Goal: Task Accomplishment & Management: Manage account settings

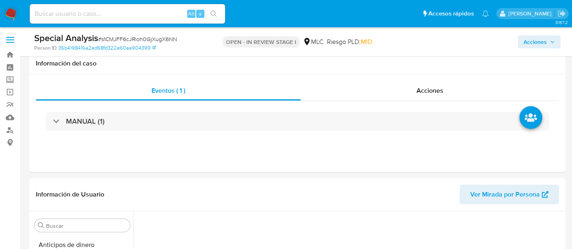
select select "10"
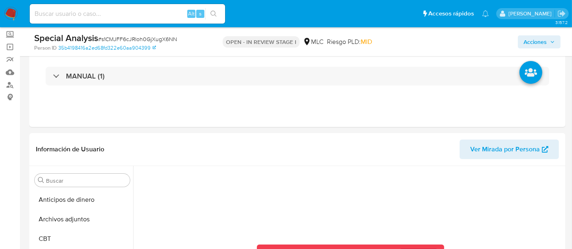
scroll to position [344, 0]
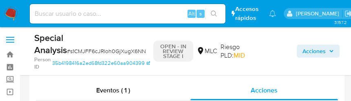
select select "10"
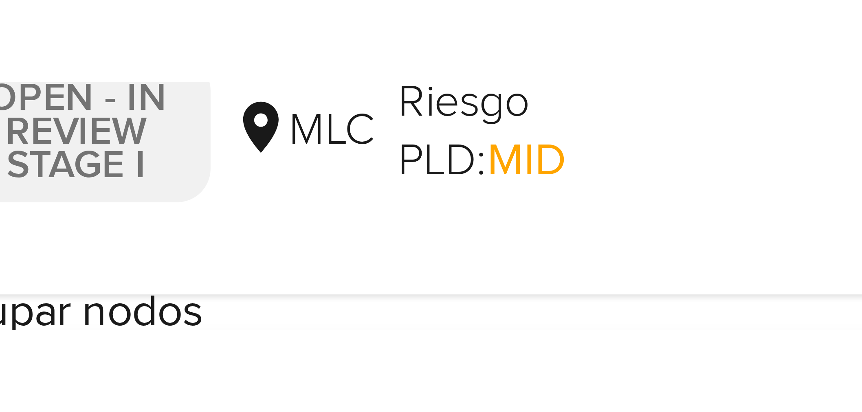
scroll to position [273, 0]
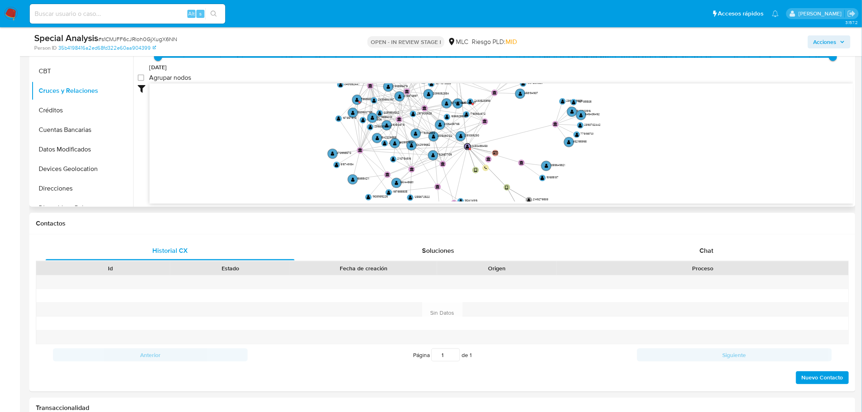
drag, startPoint x: 620, startPoint y: 116, endPoint x: 647, endPoint y: 86, distance: 40.4
click at [350, 86] on icon "device-675998b53150d60bf6640ca1  user-2430488453  2430488453 user-2149276533 …" at bounding box center [502, 143] width 704 height 118
click at [92, 101] on button "Restricciones Nuevo Mundo" at bounding box center [78, 177] width 95 height 20
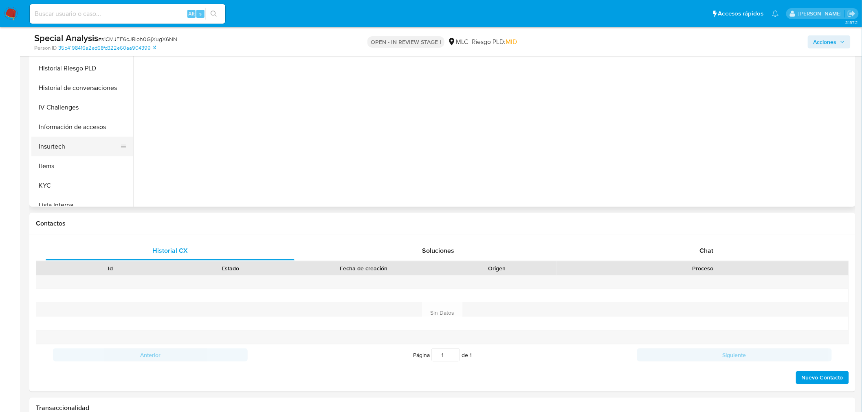
scroll to position [254, 0]
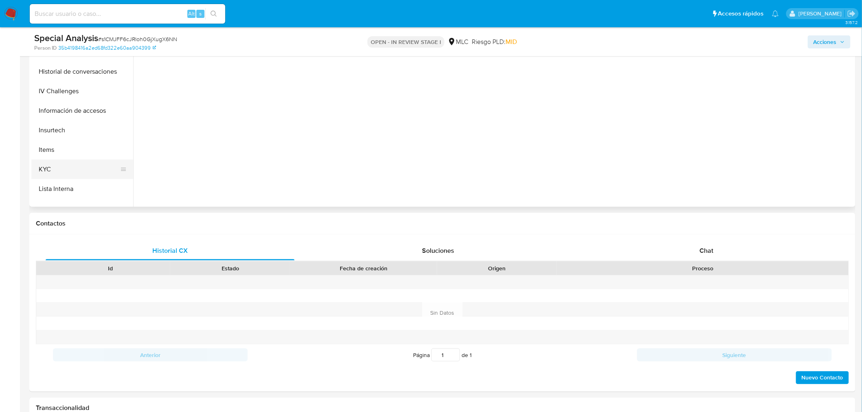
click at [88, 101] on button "KYC" at bounding box center [78, 170] width 95 height 20
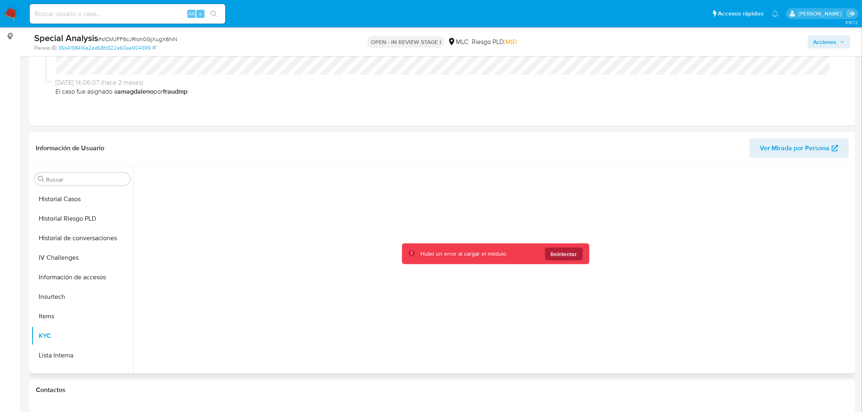
scroll to position [137, 0]
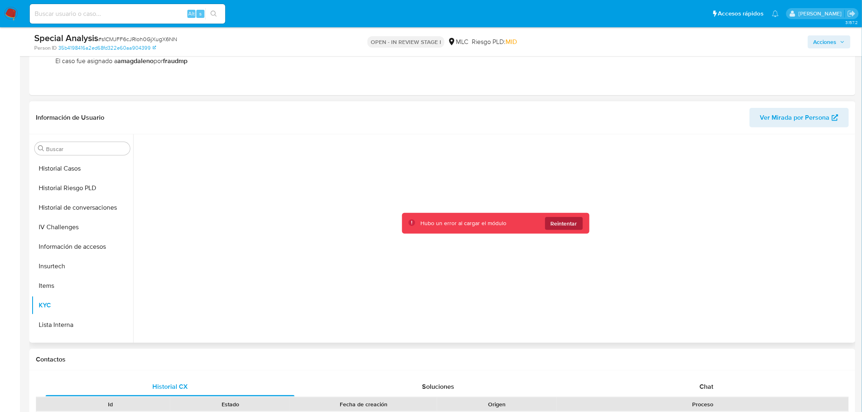
click at [350, 101] on span "Reintentar" at bounding box center [564, 223] width 26 height 13
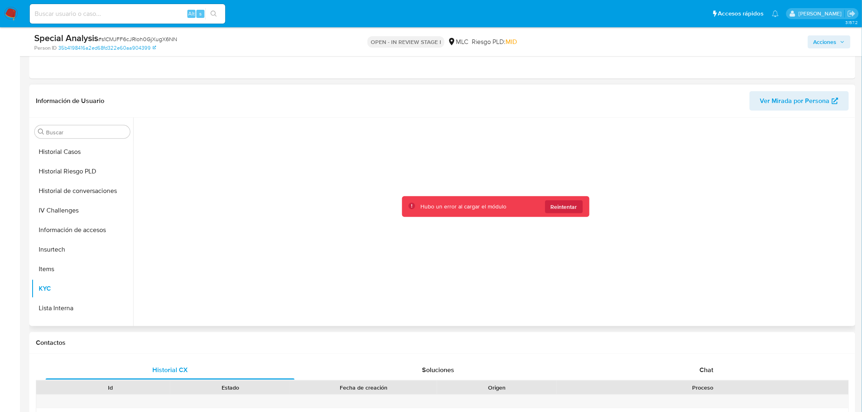
scroll to position [182, 0]
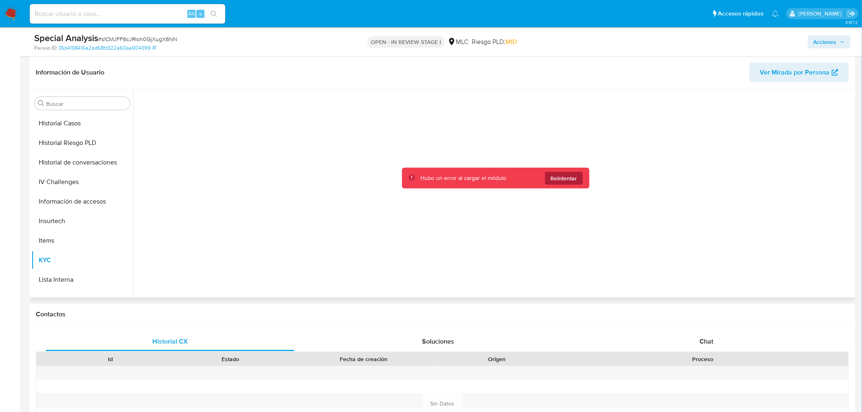
click at [350, 101] on span "Reintentar" at bounding box center [564, 178] width 26 height 13
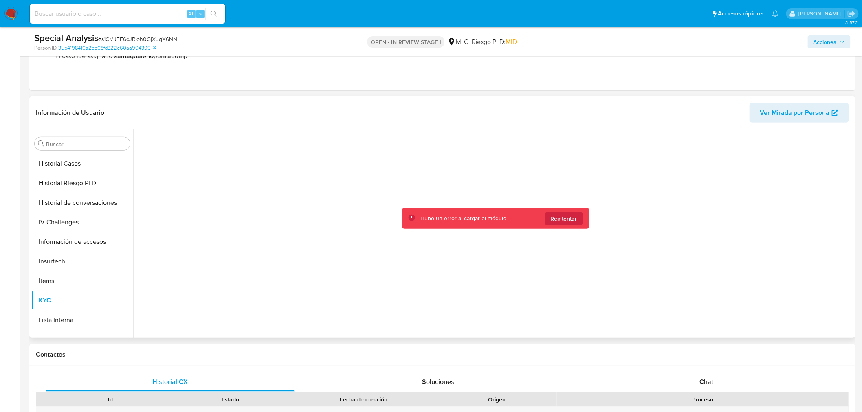
scroll to position [92, 0]
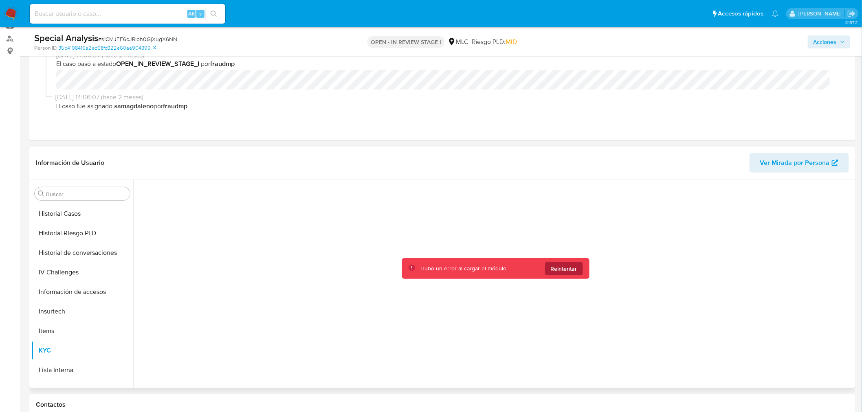
click at [350, 101] on span "Reintentar" at bounding box center [564, 268] width 26 height 13
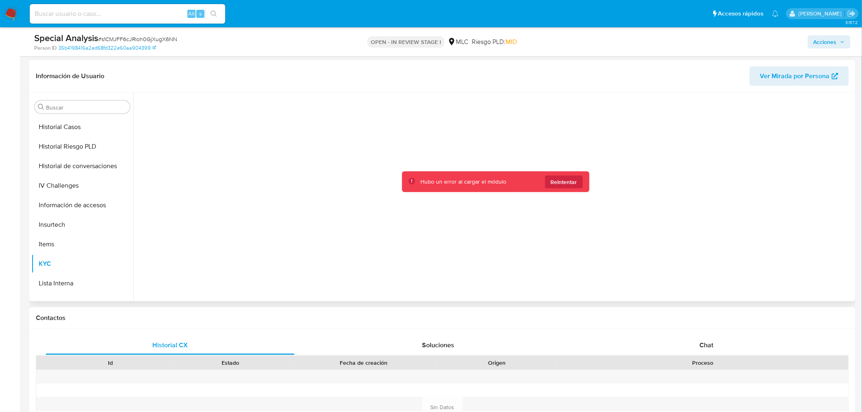
scroll to position [182, 0]
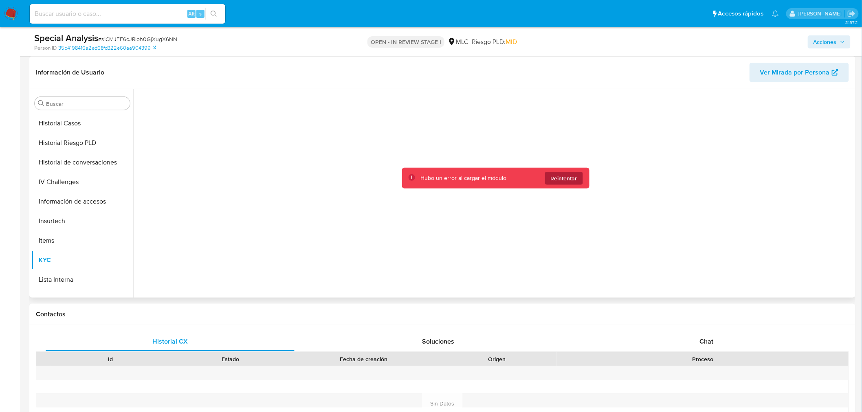
click at [350, 101] on span "Reintentar" at bounding box center [564, 178] width 26 height 13
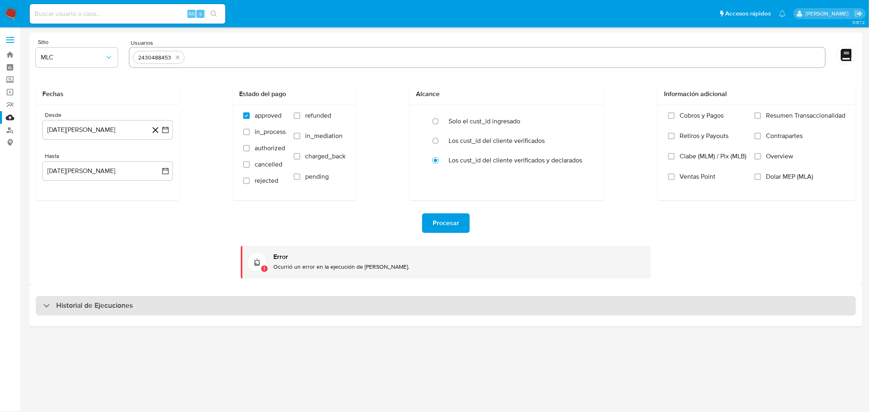
click at [43, 306] on div at bounding box center [43, 306] width 0 height 0
select select "10"
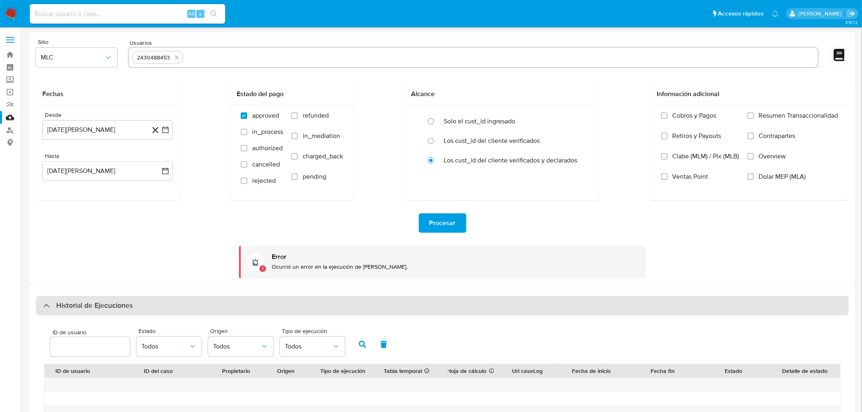
click at [43, 306] on div at bounding box center [43, 306] width 0 height 0
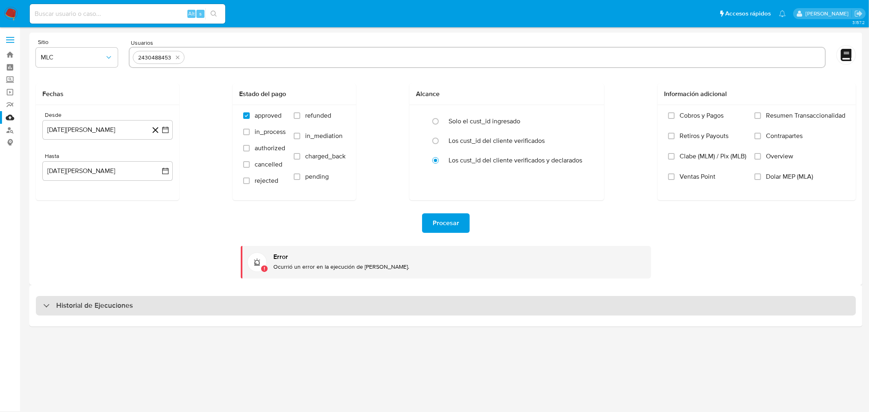
click at [47, 313] on div "Historial de Ejecuciones" at bounding box center [446, 306] width 820 height 20
select select "10"
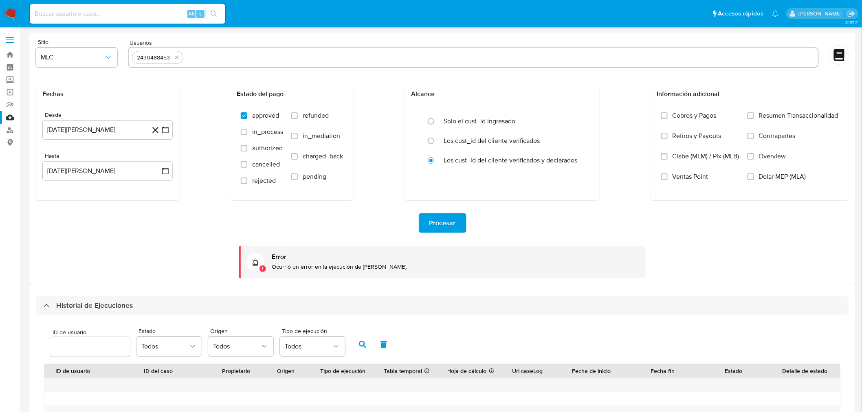
click at [196, 242] on div "Procesar Error Ocurrió un error en la ejecución de Mulan." at bounding box center [442, 239] width 813 height 78
click at [458, 224] on button "Procesar" at bounding box center [443, 223] width 48 height 20
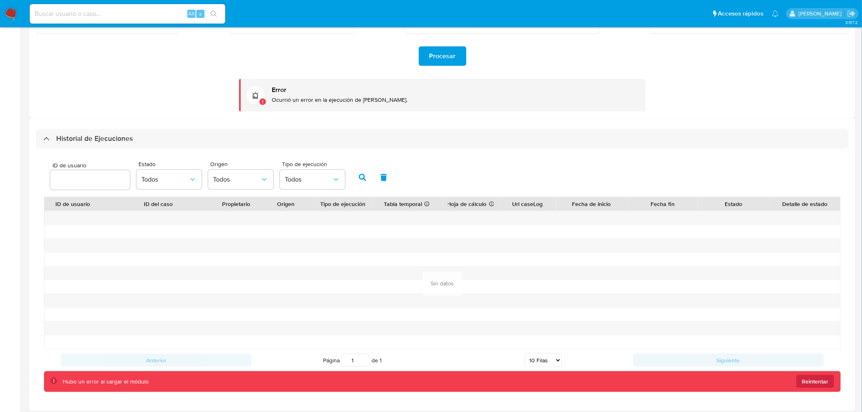
scroll to position [172, 0]
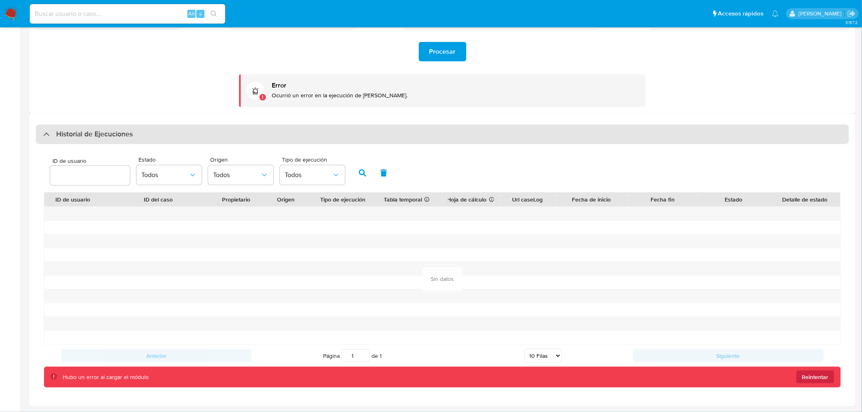
click at [44, 137] on div "Historial de Ejecuciones" at bounding box center [88, 135] width 90 height 10
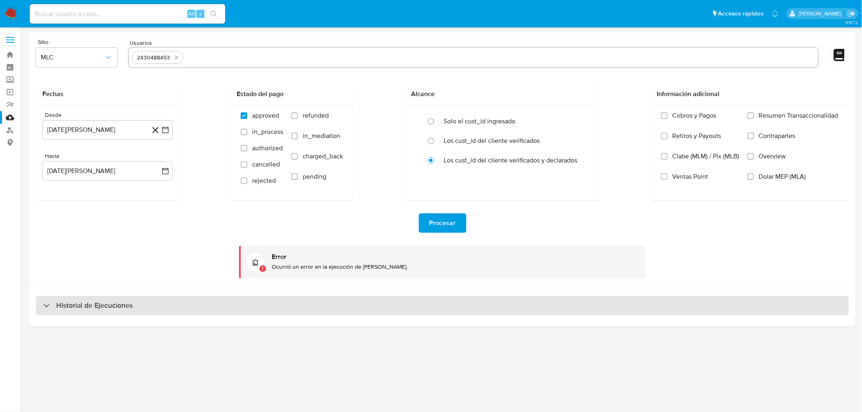
scroll to position [0, 0]
click at [43, 308] on div "Historial de Ejecuciones" at bounding box center [88, 306] width 90 height 10
select select "10"
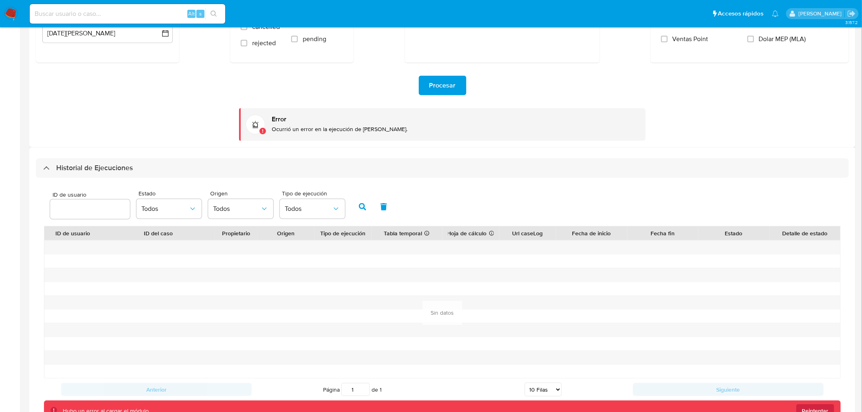
scroll to position [172, 0]
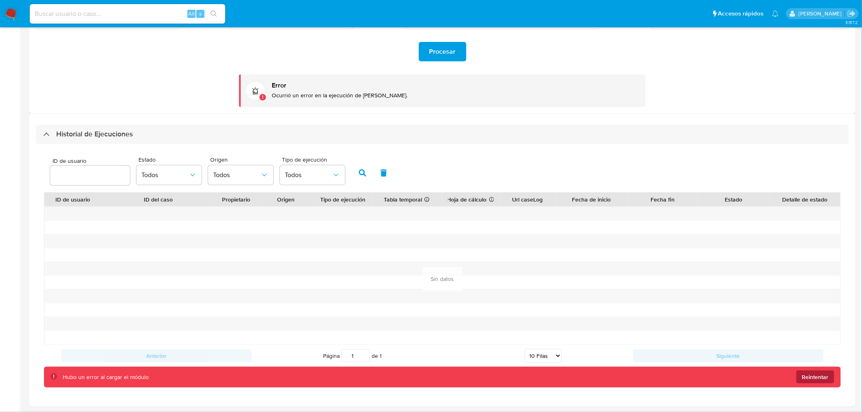
click at [820, 379] on span "Reintentar" at bounding box center [815, 377] width 26 height 13
click at [821, 377] on span "Reintentar" at bounding box center [815, 377] width 26 height 13
click at [830, 378] on button "Reintentar" at bounding box center [816, 377] width 38 height 13
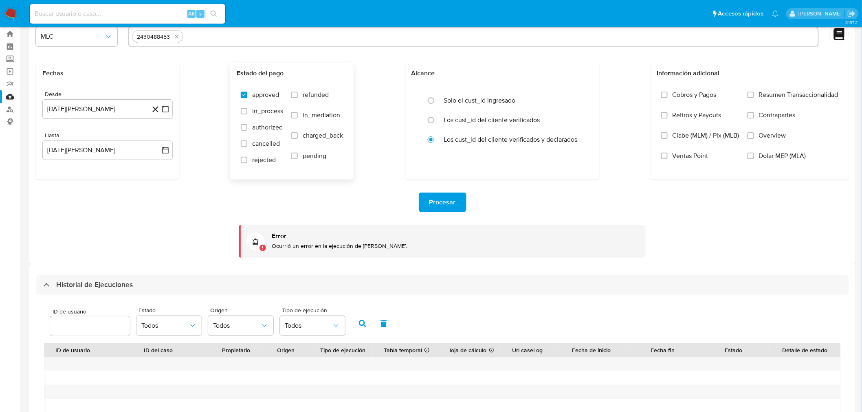
scroll to position [0, 0]
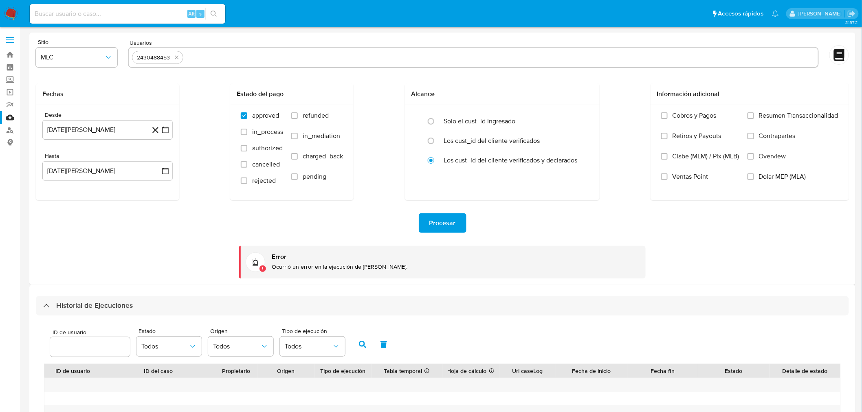
click at [174, 237] on div "Procesar Error Ocurrió un error en la ejecución de Mulan." at bounding box center [442, 239] width 813 height 78
click at [432, 217] on span "Procesar" at bounding box center [442, 223] width 26 height 18
click at [170, 222] on div "Procesar" at bounding box center [442, 223] width 813 height 20
click at [204, 251] on div "Procesar Error Ocurrió un error en la ejecución de Mulan." at bounding box center [442, 239] width 813 height 78
click at [204, 252] on div "Procesar Error Ocurrió un error en la ejecución de Mulan." at bounding box center [442, 239] width 813 height 78
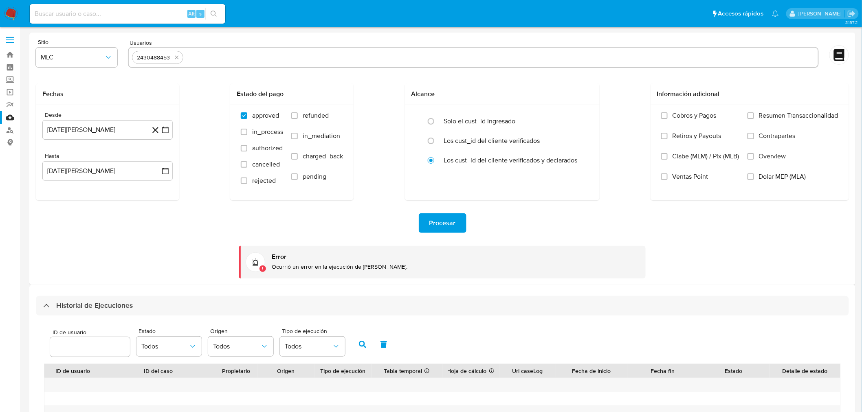
click at [204, 253] on div "Procesar Error Ocurrió un error en la ejecución de Mulan." at bounding box center [442, 239] width 813 height 78
click at [162, 242] on div "Procesar Error Ocurrió un error en la ejecución de Mulan." at bounding box center [442, 239] width 813 height 78
click at [262, 268] on icon at bounding box center [262, 268] width 1 height 2
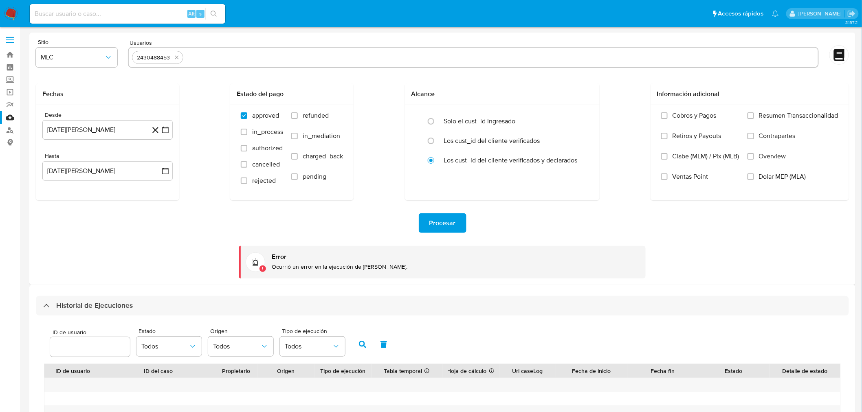
click at [262, 268] on icon at bounding box center [262, 268] width 1 height 2
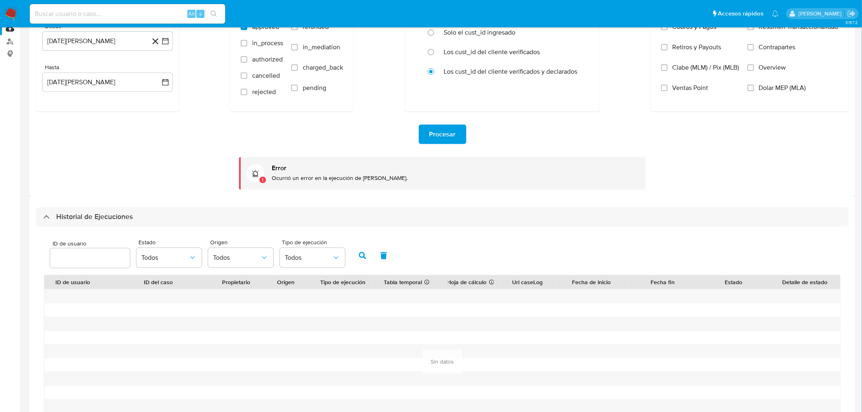
scroll to position [45, 0]
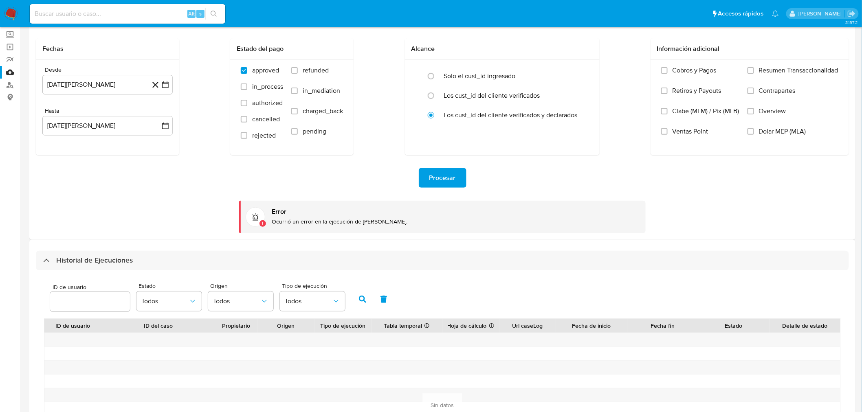
click at [431, 187] on span "Procesar" at bounding box center [442, 178] width 26 height 18
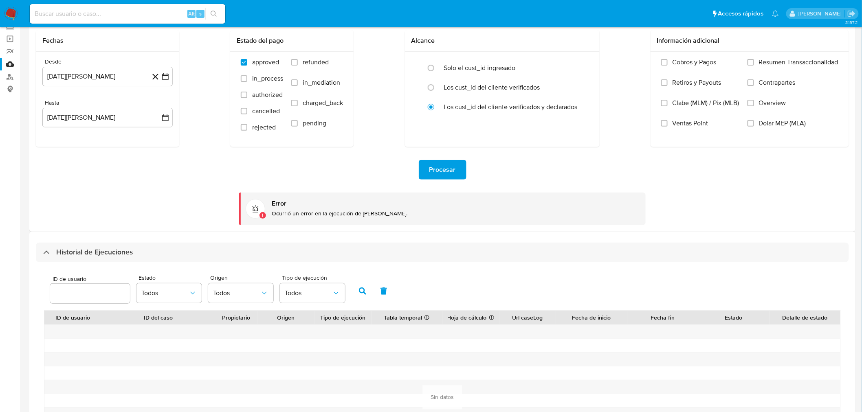
scroll to position [0, 0]
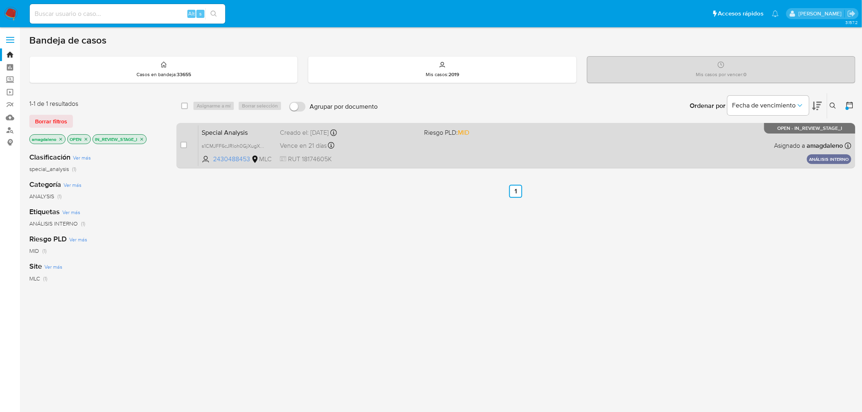
click at [391, 140] on div "Vence en 21 días Vence el [DATE] 14:06:08" at bounding box center [349, 145] width 138 height 11
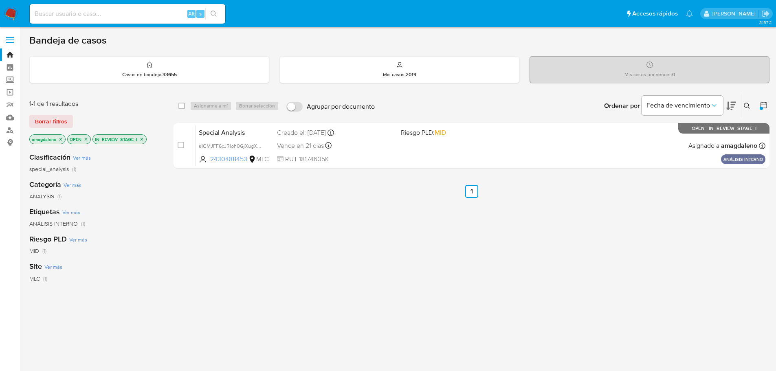
scroll to position [41, 0]
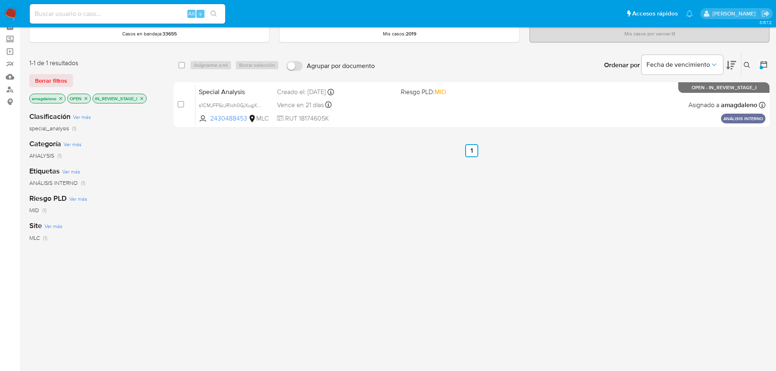
click at [62, 99] on icon "close-filter" at bounding box center [60, 98] width 3 height 3
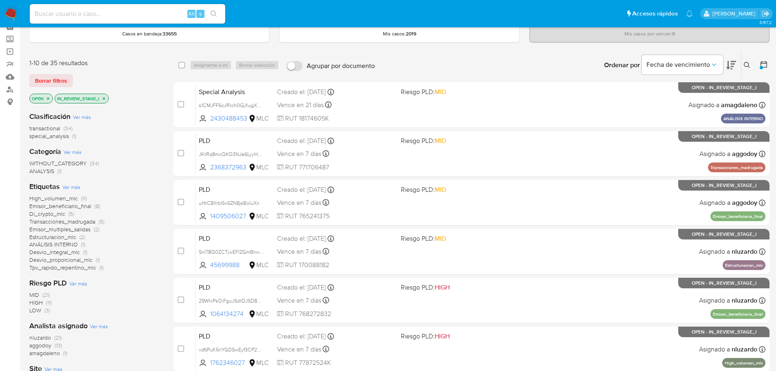
click at [106, 98] on icon "close-filter" at bounding box center [103, 98] width 5 height 5
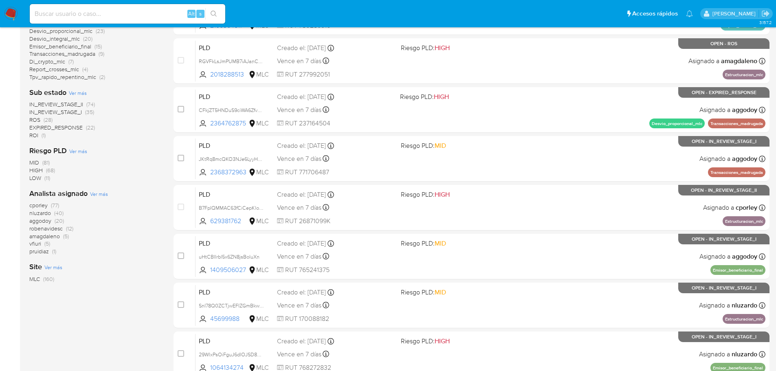
scroll to position [191, 0]
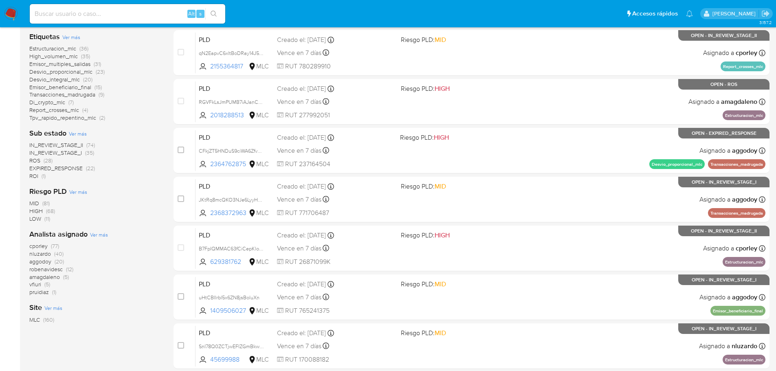
click at [33, 160] on span "ROS" at bounding box center [34, 160] width 11 height 8
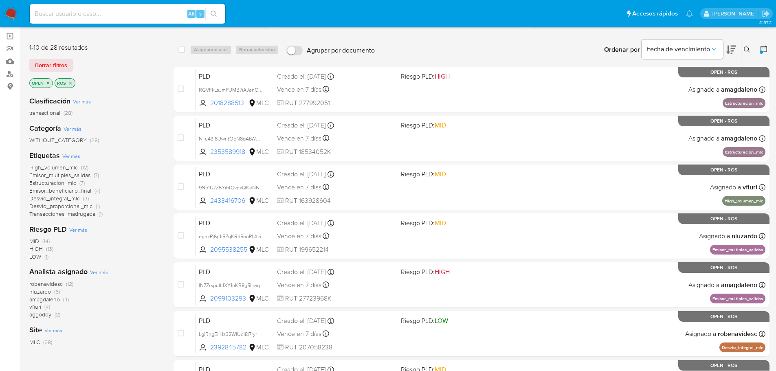
scroll to position [68, 0]
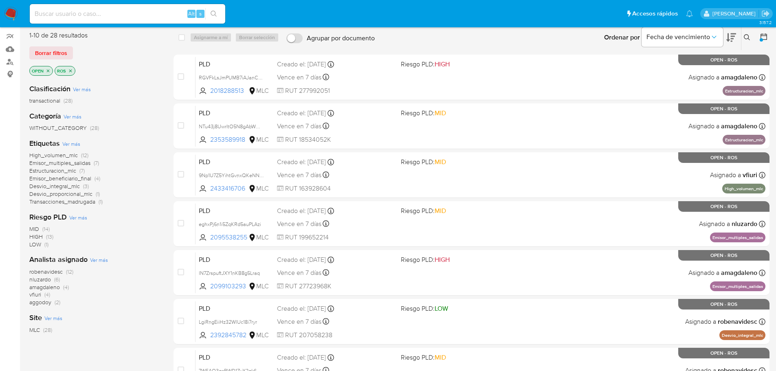
click at [51, 288] on span "amagdaleno" at bounding box center [44, 287] width 31 height 8
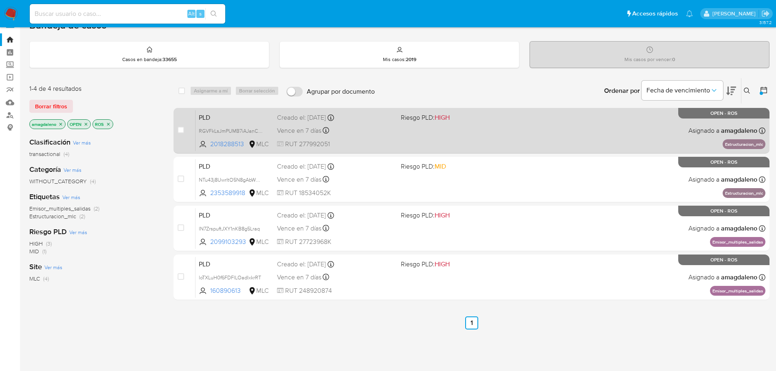
scroll to position [14, 0]
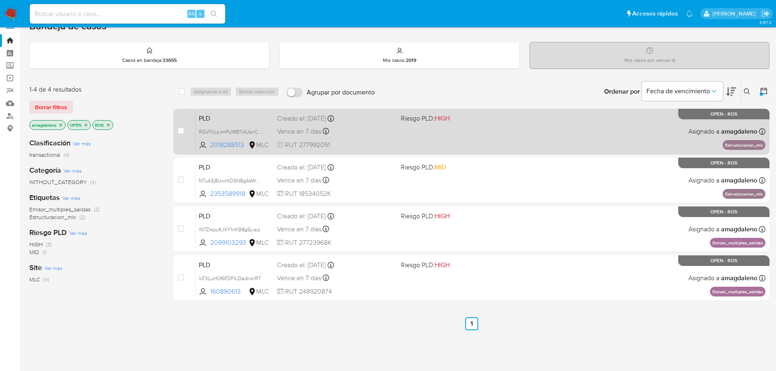
click at [224, 140] on div "PLD RGVFkLsJmPUMB7iAJanCDKtd 2018288513 MLC Riesgo PLD: HIGH Creado el: 12/06/2…" at bounding box center [481, 131] width 570 height 41
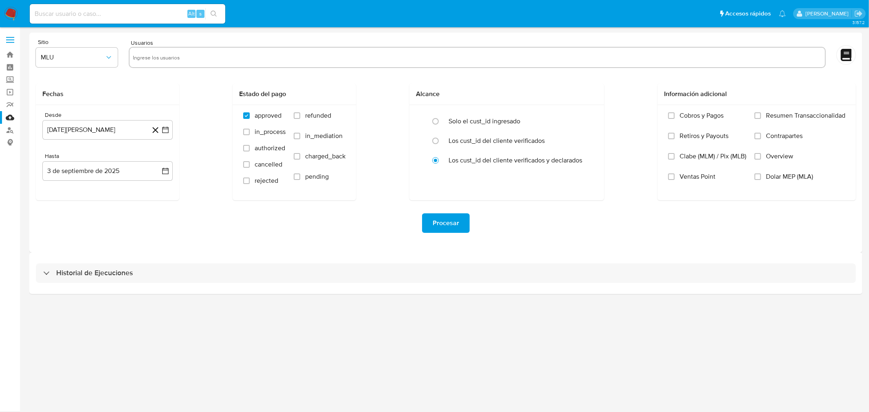
click at [201, 64] on div at bounding box center [477, 57] width 697 height 21
click at [122, 50] on div "Sitio MLU Usuarios" at bounding box center [446, 54] width 820 height 31
click at [142, 60] on input "text" at bounding box center [477, 57] width 689 height 13
paste input "2430488453"
type input "2430488453"
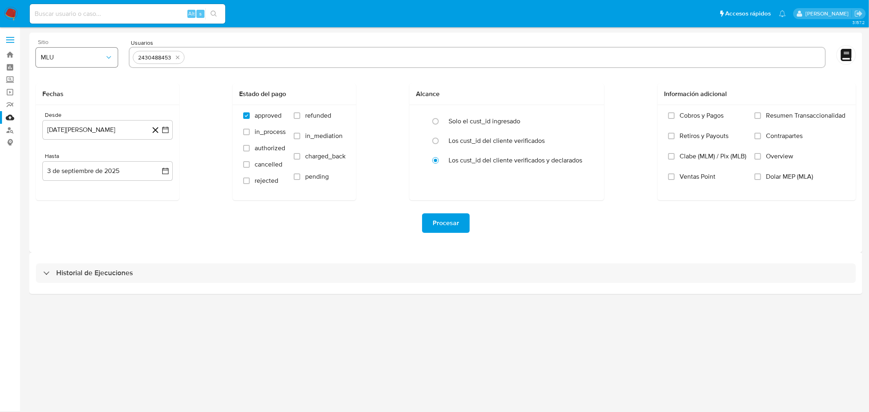
click at [88, 56] on span "MLU" at bounding box center [73, 57] width 64 height 8
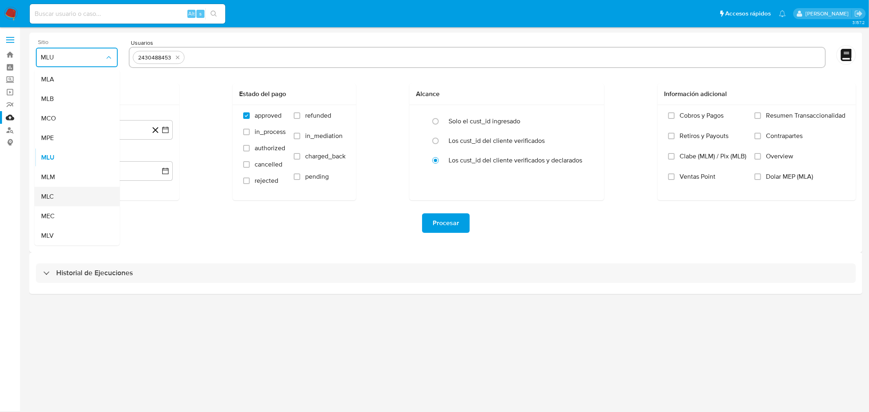
click at [63, 191] on div "MLC" at bounding box center [74, 197] width 67 height 20
click at [78, 128] on button "[DATE][PERSON_NAME]" at bounding box center [107, 130] width 130 height 20
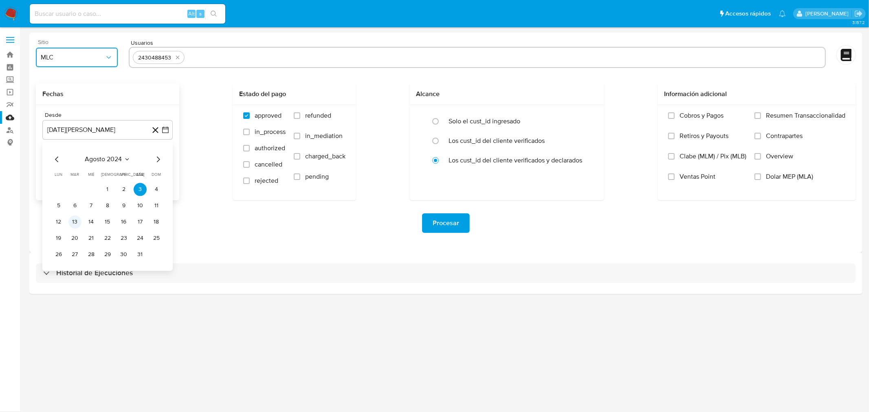
click at [78, 221] on button "13" at bounding box center [74, 222] width 13 height 13
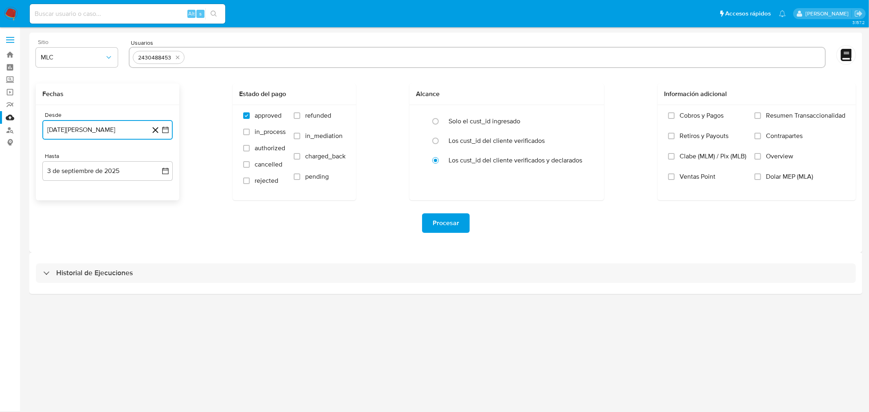
click at [86, 133] on button "[DATE][PERSON_NAME]" at bounding box center [107, 130] width 130 height 20
click at [88, 223] on button "14" at bounding box center [91, 222] width 13 height 13
click at [95, 169] on button "3 de septiembre de 2025" at bounding box center [107, 171] width 130 height 20
click at [59, 200] on icon "Mes anterior" at bounding box center [57, 201] width 10 height 10
click at [95, 263] on button "13" at bounding box center [91, 263] width 13 height 13
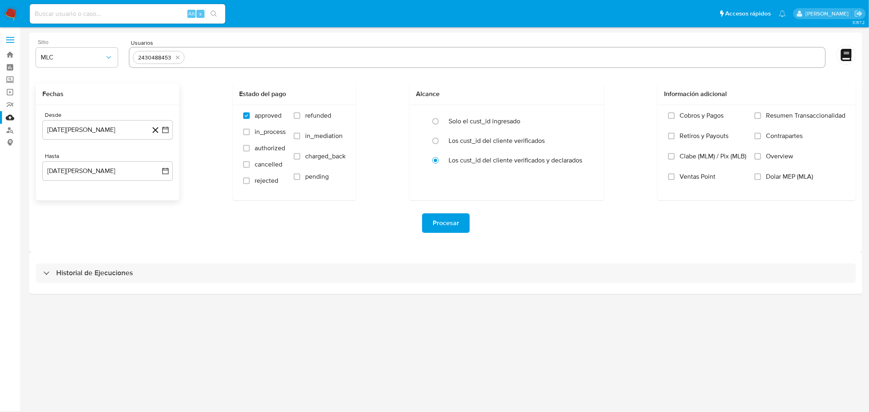
click at [216, 225] on div "Procesar" at bounding box center [446, 223] width 820 height 20
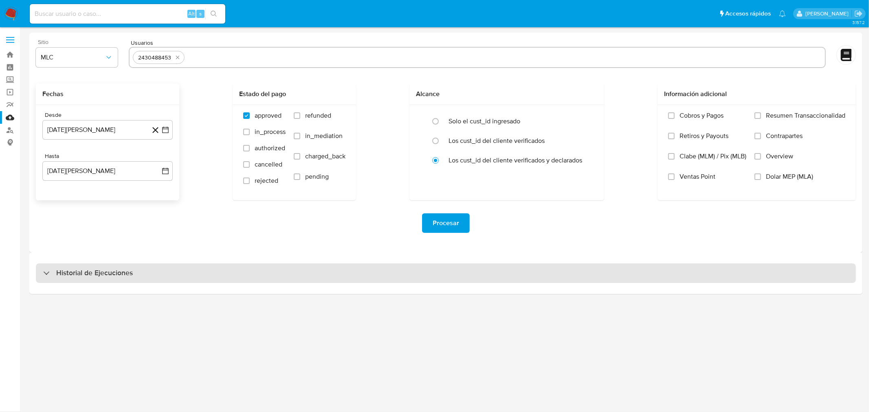
click at [96, 276] on h3 "Historial de Ejecuciones" at bounding box center [94, 273] width 77 height 10
select select "10"
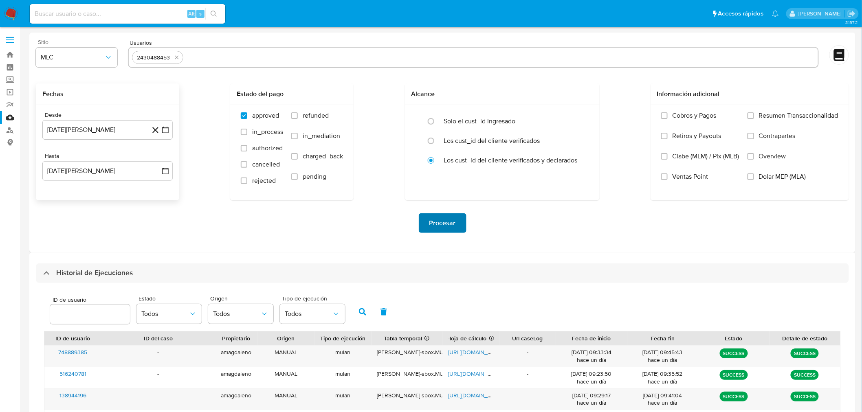
click at [438, 219] on span "Procesar" at bounding box center [442, 223] width 26 height 18
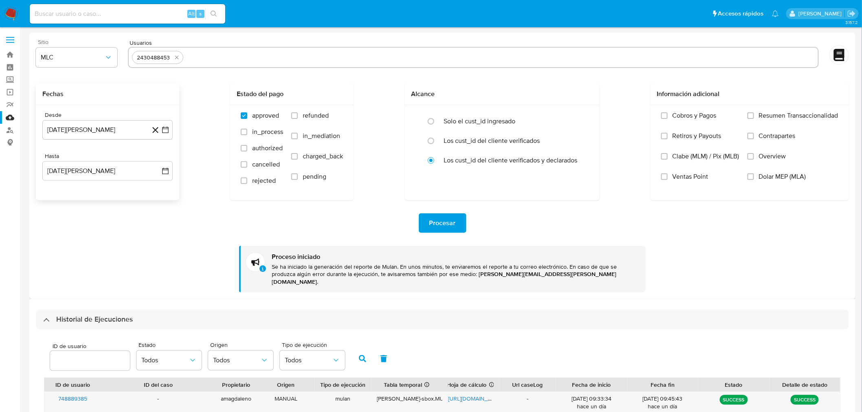
click at [359, 271] on p "Se ha iniciado la generación del reporte de Mulan. En unos minutos, te enviarem…" at bounding box center [455, 274] width 367 height 23
click at [366, 238] on div "Procesar Proceso iniciado Se ha iniciado la generación del reporte de Mulan. En…" at bounding box center [442, 246] width 813 height 92
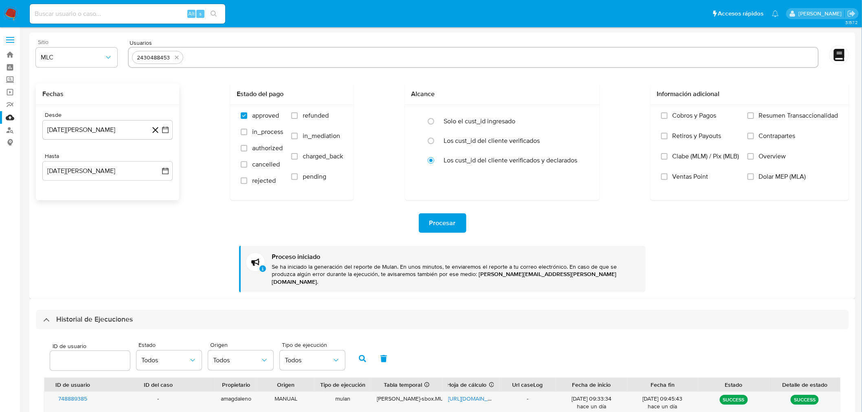
click at [366, 238] on div "Procesar Proceso iniciado Se ha iniciado la generación del reporte de Mulan. En…" at bounding box center [442, 246] width 813 height 92
click at [366, 237] on div "Procesar Proceso iniciado Se ha iniciado la generación del reporte de Mulan. En…" at bounding box center [442, 246] width 813 height 92
click at [367, 236] on div "Procesar Proceso iniciado Se ha iniciado la generación del reporte de Mulan. En…" at bounding box center [442, 246] width 813 height 92
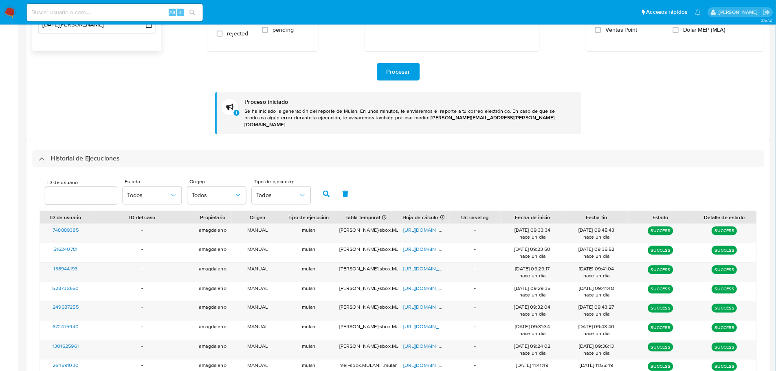
scroll to position [143, 0]
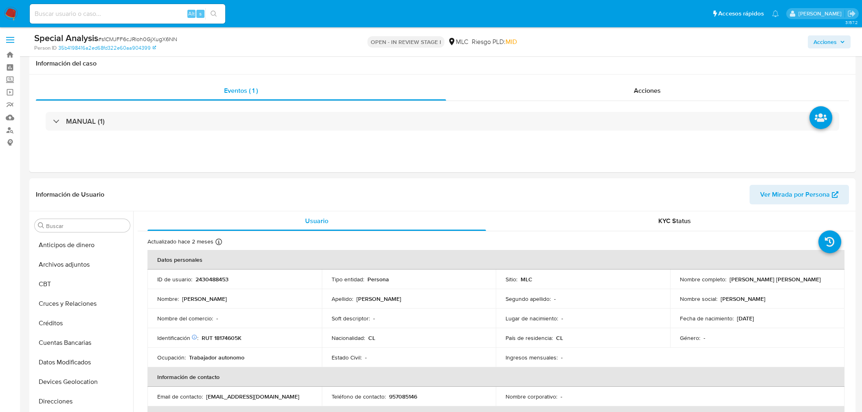
select select "10"
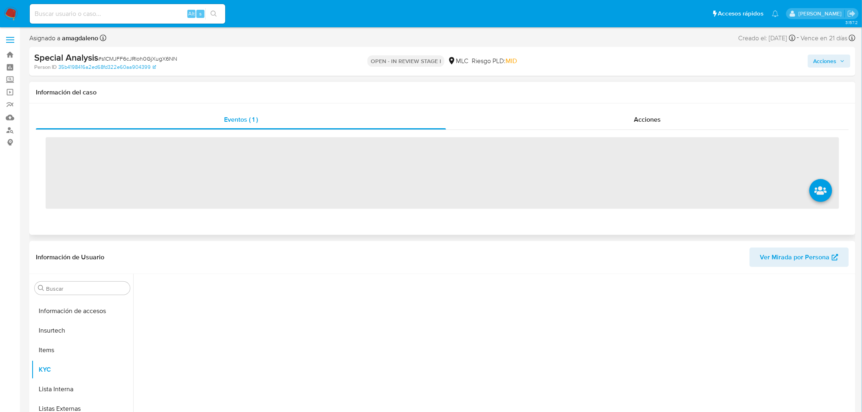
scroll to position [344, 0]
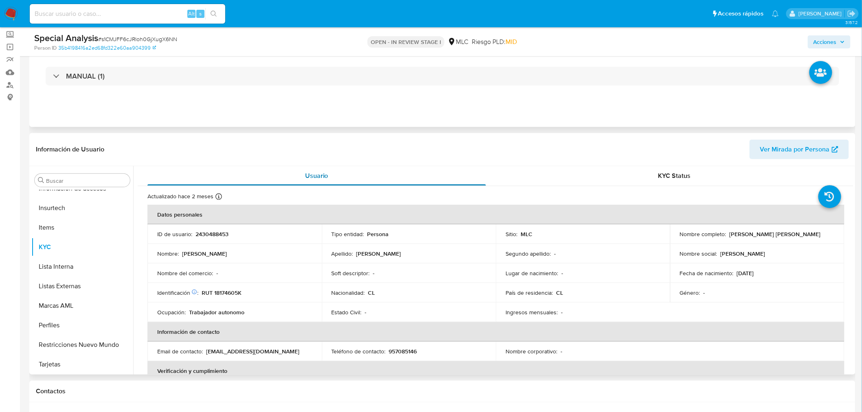
select select "10"
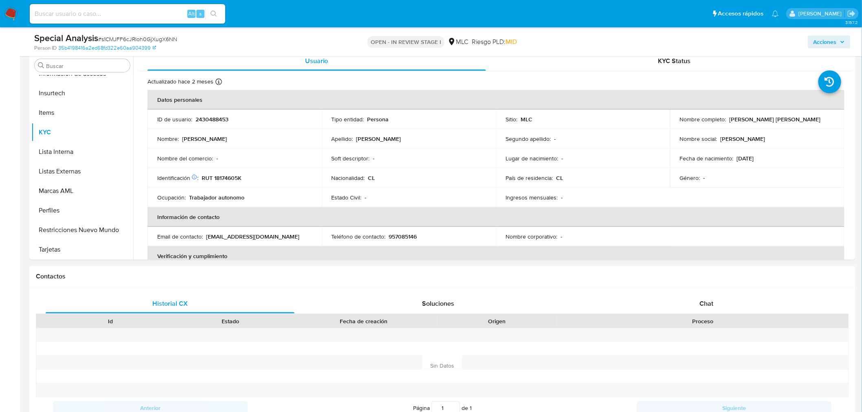
scroll to position [165, 0]
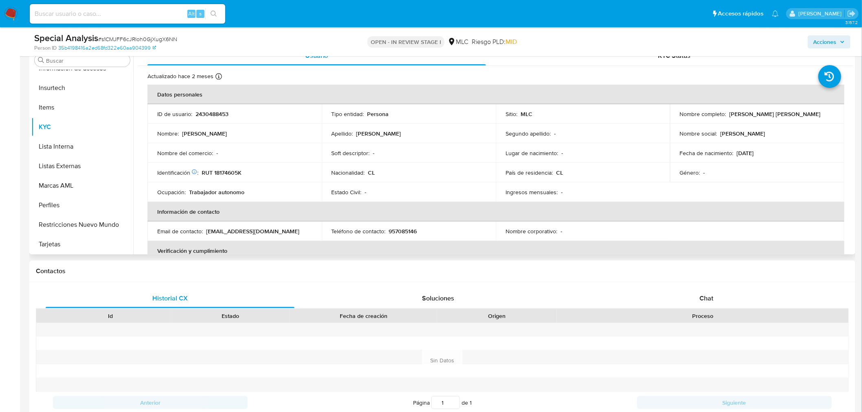
click at [235, 169] on p "RUT 18174605K" at bounding box center [222, 172] width 40 height 7
copy p "18174605K"
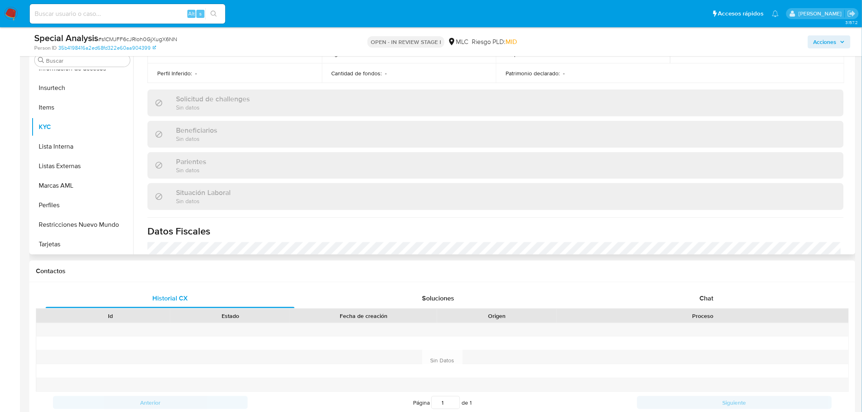
scroll to position [317, 0]
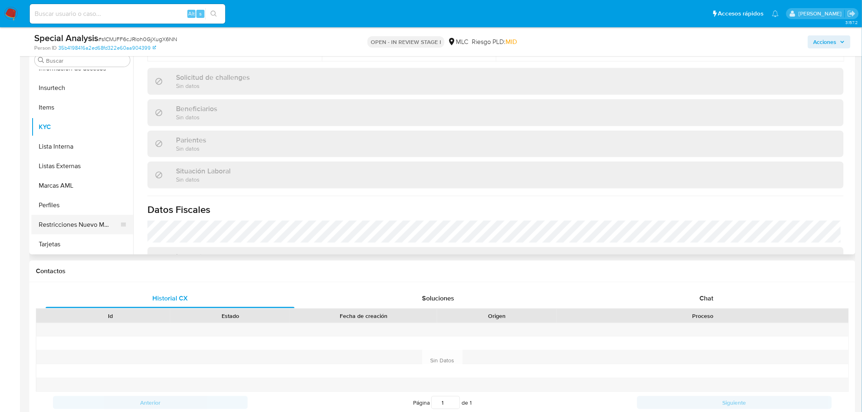
click at [92, 224] on button "Restricciones Nuevo Mundo" at bounding box center [78, 225] width 95 height 20
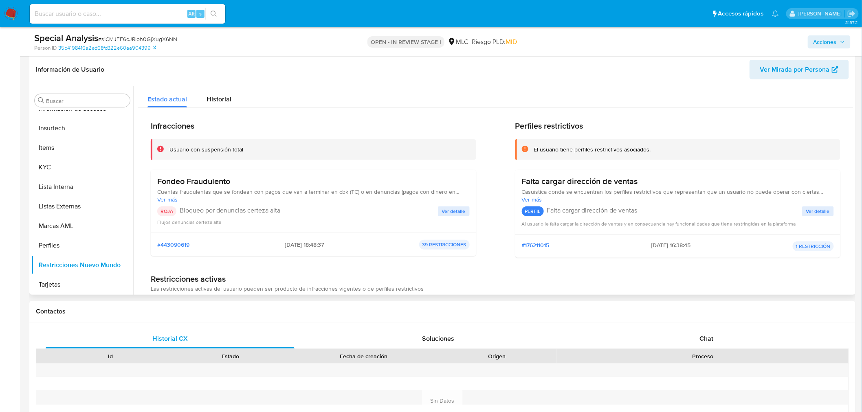
scroll to position [75, 0]
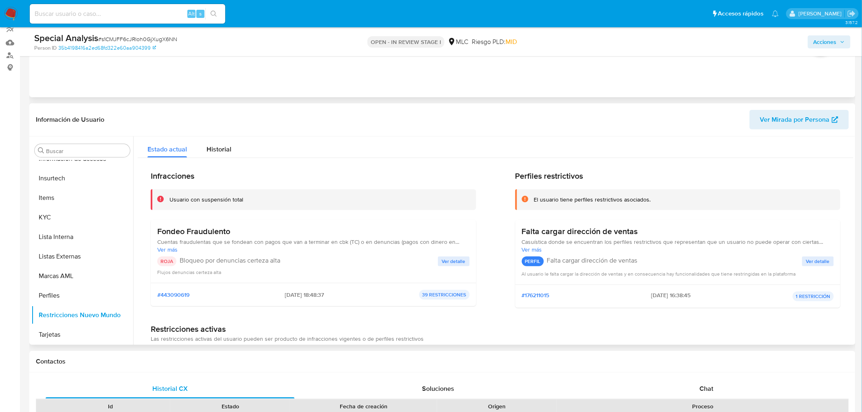
drag, startPoint x: 284, startPoint y: 241, endPoint x: 384, endPoint y: 239, distance: 99.8
click at [384, 239] on span "Cuentas fraudulentas que se fondean con pagos que van a terminar en cbk (TC) o …" at bounding box center [313, 241] width 312 height 7
click at [442, 263] on span "Ver detalle" at bounding box center [454, 261] width 24 height 8
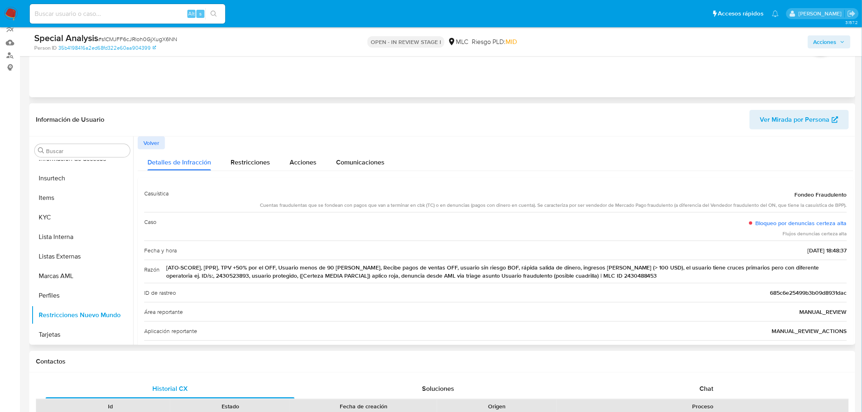
drag, startPoint x: 345, startPoint y: 267, endPoint x: 801, endPoint y: 265, distance: 456.3
click at [801, 265] on span "[ATO-SCORE], [PPR], TPV +50% por el OFF, Usuario menos de 90 días, Recibe pagos…" at bounding box center [506, 272] width 681 height 16
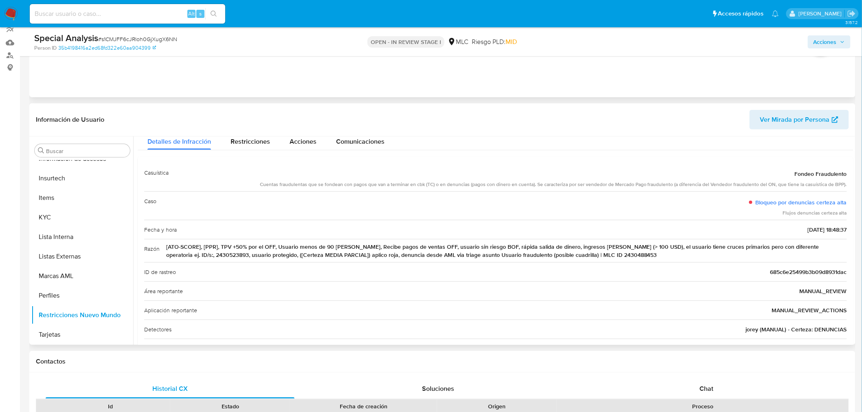
scroll to position [0, 0]
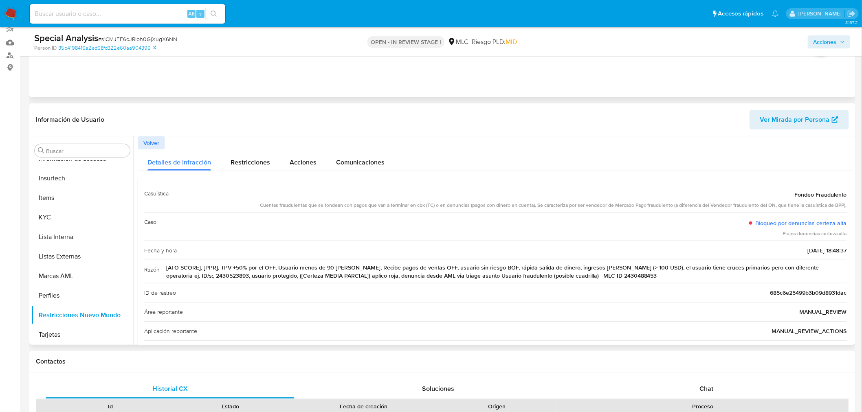
click at [324, 275] on span "[ATO-SCORE], [PPR], TPV +50% por el OFF, Usuario menos de 90 días, Recibe pagos…" at bounding box center [506, 272] width 681 height 16
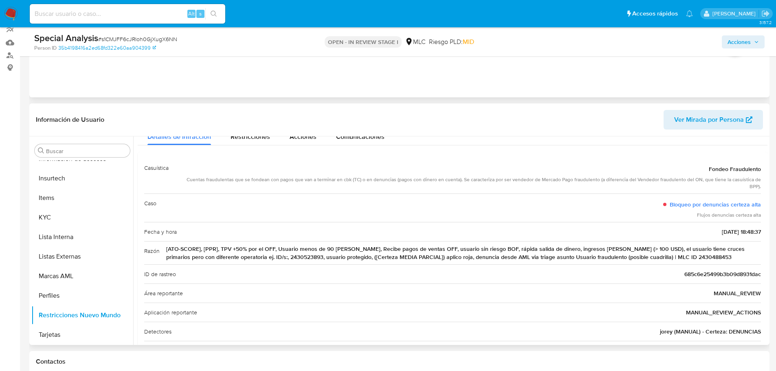
scroll to position [81, 0]
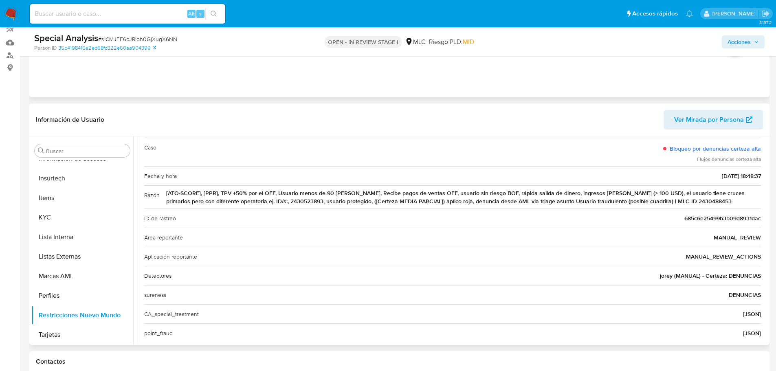
click at [414, 200] on span "[ATO-SCORE], [PPR], TPV +50% por el OFF, Usuario menos de 90 días, Recibe pagos…" at bounding box center [463, 197] width 595 height 16
click at [361, 195] on span "[ATO-SCORE], [PPR], TPV +50% por el OFF, Usuario menos de 90 días, Recibe pagos…" at bounding box center [463, 197] width 595 height 16
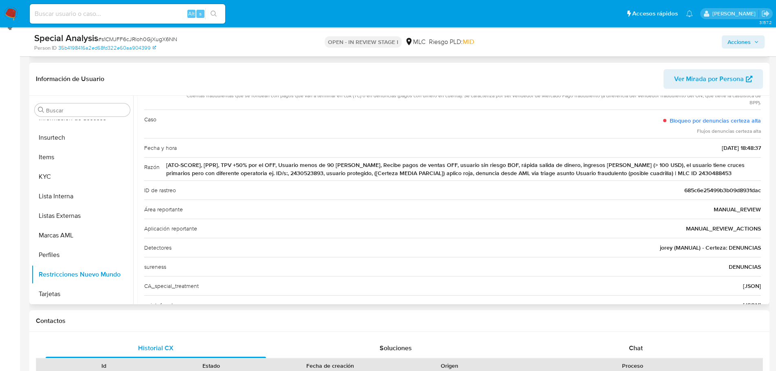
scroll to position [55, 0]
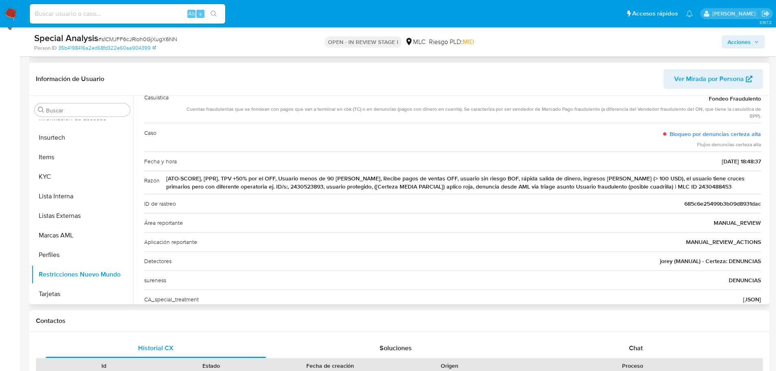
click at [374, 188] on span "[ATO-SCORE], [PPR], TPV +50% por el OFF, Usuario menos de 90 días, Recibe pagos…" at bounding box center [463, 182] width 595 height 16
click at [399, 187] on span "[ATO-SCORE], [PPR], TPV +50% por el OFF, Usuario menos de 90 días, Recibe pagos…" at bounding box center [463, 182] width 595 height 16
drag, startPoint x: 399, startPoint y: 187, endPoint x: 636, endPoint y: 187, distance: 237.1
click at [636, 187] on span "[ATO-SCORE], [PPR], TPV +50% por el OFF, Usuario menos de 90 días, Recibe pagos…" at bounding box center [463, 182] width 595 height 16
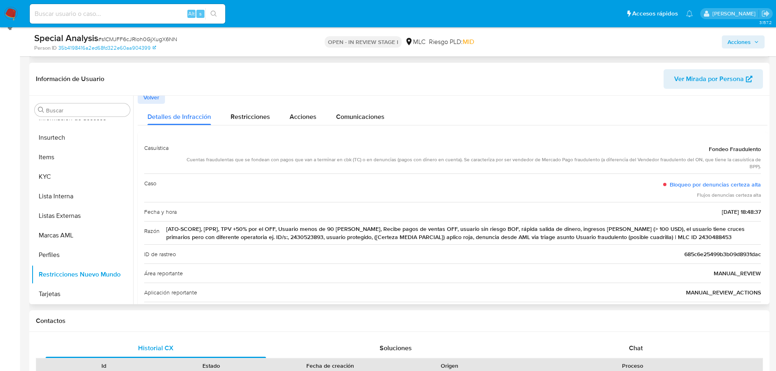
scroll to position [0, 0]
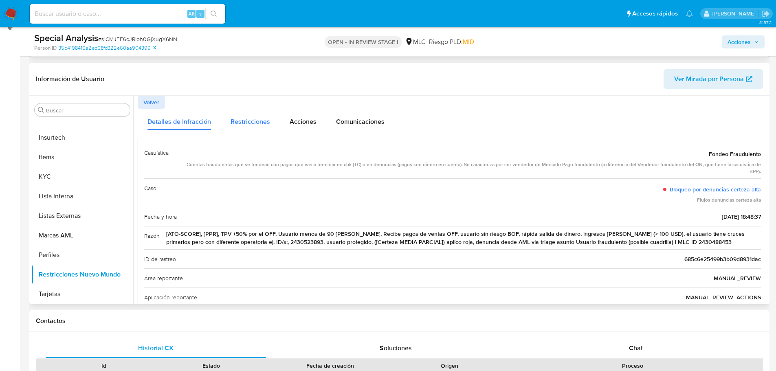
click at [242, 123] on span "Restricciones" at bounding box center [251, 121] width 40 height 9
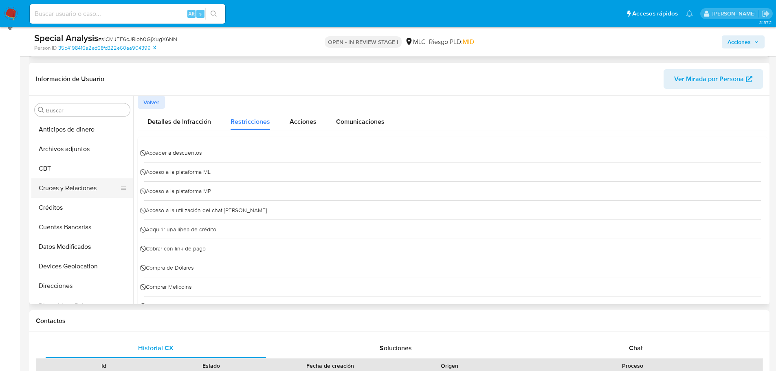
click at [88, 191] on button "Cruces y Relaciones" at bounding box center [78, 188] width 95 height 20
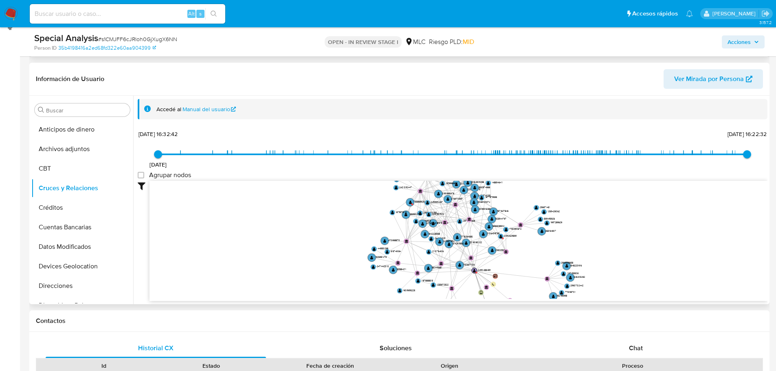
drag, startPoint x: 575, startPoint y: 240, endPoint x: 533, endPoint y: 248, distance: 42.3
click at [533, 248] on icon "device-675998b53150d60bf6640ca1  user-2430488453  2430488453 user-2149276533 …" at bounding box center [459, 240] width 618 height 118
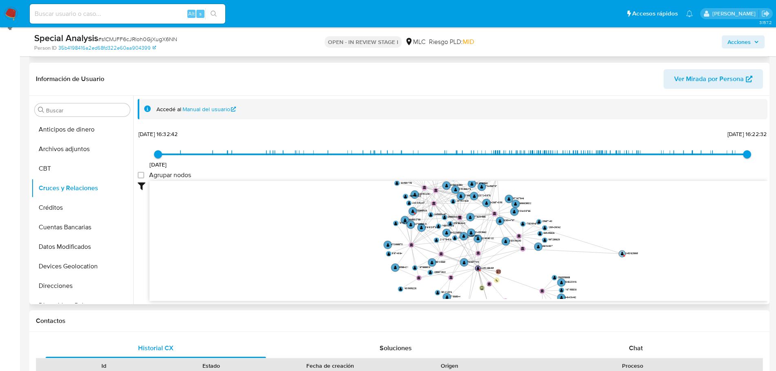
drag, startPoint x: 500, startPoint y: 243, endPoint x: 623, endPoint y: 255, distance: 123.3
click at [623, 255] on text "" at bounding box center [622, 254] width 3 height 4
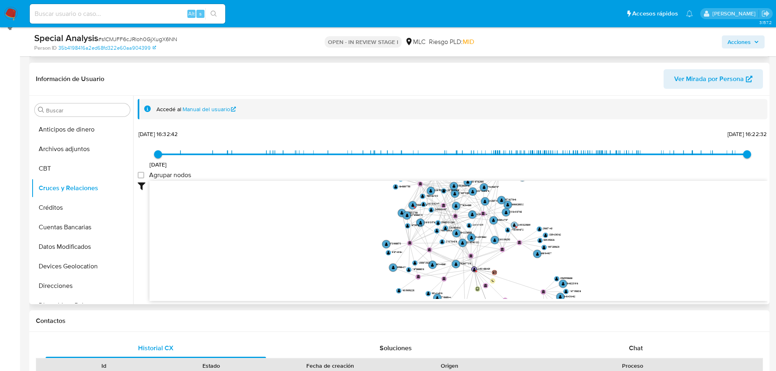
click at [515, 225] on text "" at bounding box center [514, 225] width 3 height 4
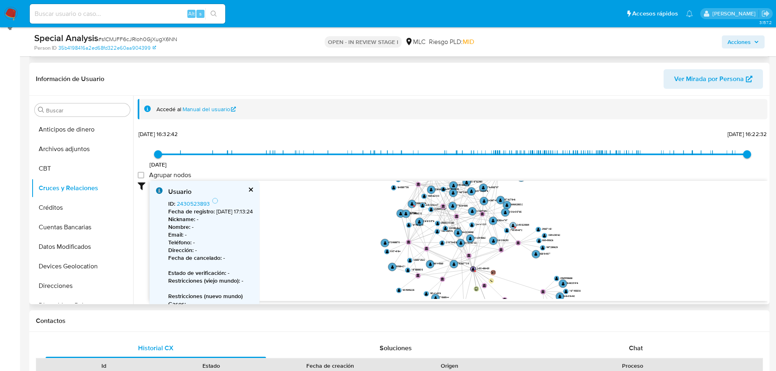
click at [514, 225] on text "" at bounding box center [513, 226] width 3 height 4
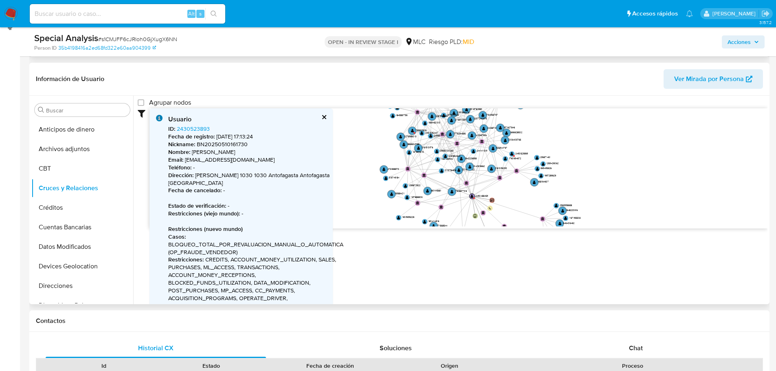
scroll to position [81, 0]
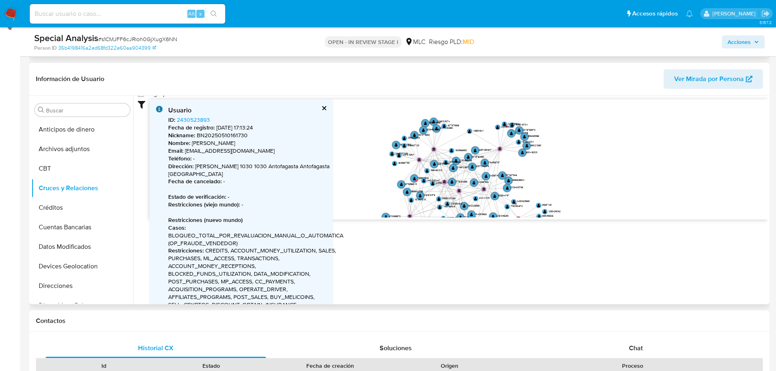
drag, startPoint x: 370, startPoint y: 144, endPoint x: 372, endPoint y: 201, distance: 56.7
click at [372, 201] on icon "device-675998b53150d60bf6640ca1  user-2430488453  2430488453 user-2149276533 …" at bounding box center [459, 158] width 618 height 118
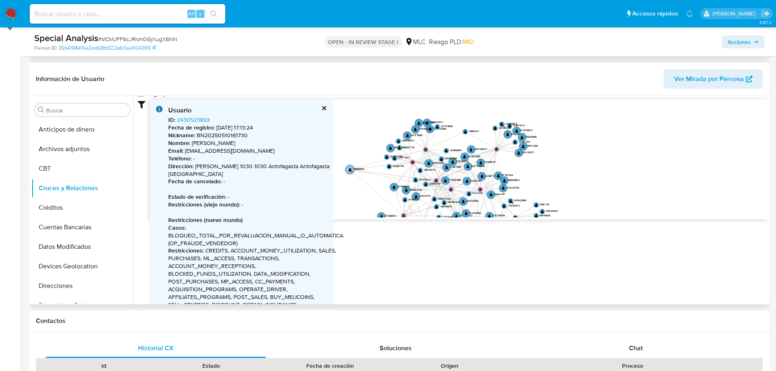
drag, startPoint x: 416, startPoint y: 182, endPoint x: 352, endPoint y: 174, distance: 64.5
click at [352, 174] on circle at bounding box center [349, 169] width 9 height 9
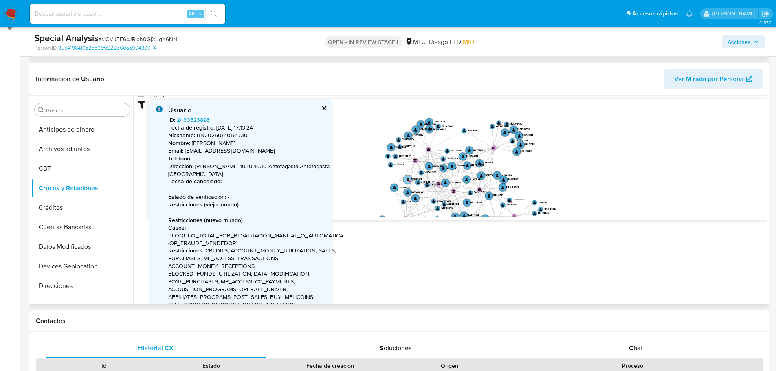
click at [407, 180] on text "" at bounding box center [408, 180] width 3 height 4
click at [407, 180] on circle at bounding box center [408, 179] width 9 height 9
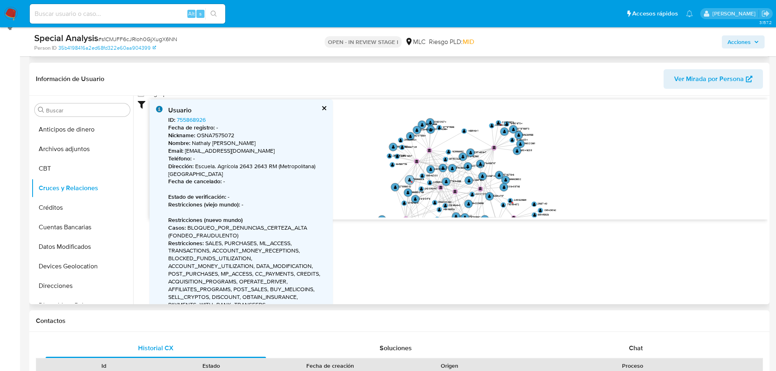
click at [410, 180] on text "" at bounding box center [409, 180] width 3 height 4
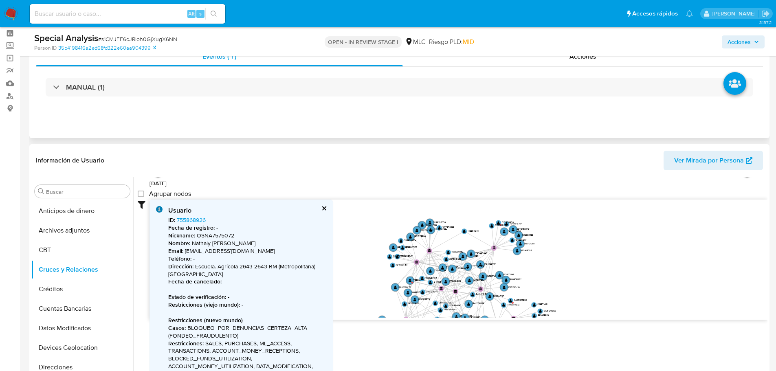
scroll to position [42, 0]
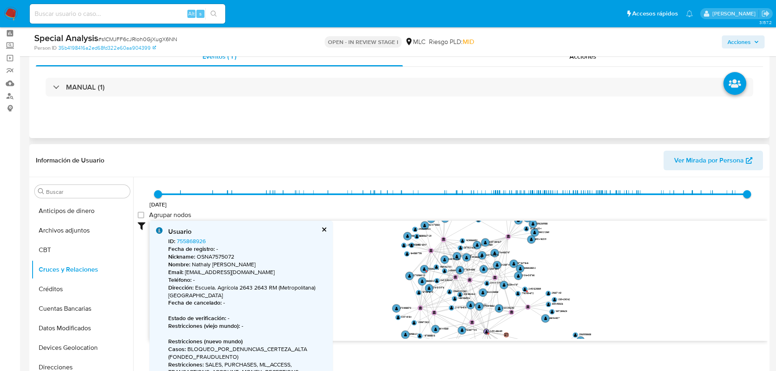
drag, startPoint x: 376, startPoint y: 286, endPoint x: 395, endPoint y: 244, distance: 45.4
click at [395, 244] on icon "device-675998b53150d60bf6640ca1  user-2430488453  2430488453 user-2149276533 …" at bounding box center [459, 280] width 618 height 118
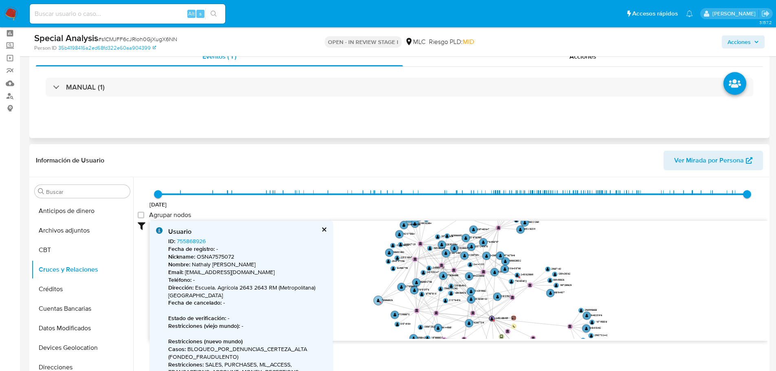
drag, startPoint x: 431, startPoint y: 261, endPoint x: 380, endPoint y: 302, distance: 65.2
click at [380, 302] on text "" at bounding box center [378, 301] width 3 height 4
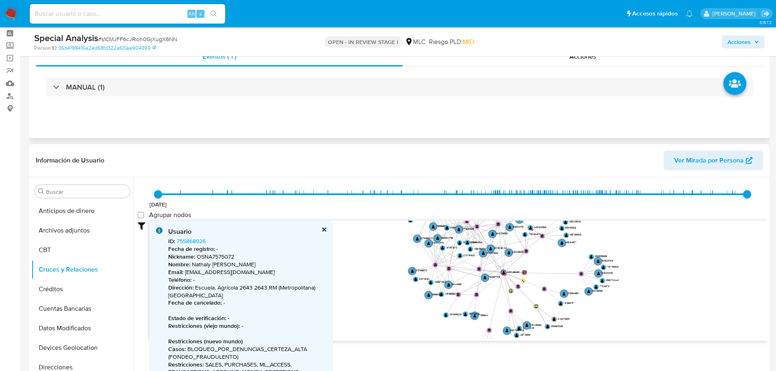
drag, startPoint x: 381, startPoint y: 248, endPoint x: 387, endPoint y: 200, distance: 48.1
click at [387, 200] on div "14/11/2024 14/11/2024, 16:32:42 29/8/2025, 16:22:32 Agrupar nodos Filtros Confi…" at bounding box center [453, 254] width 630 height 173
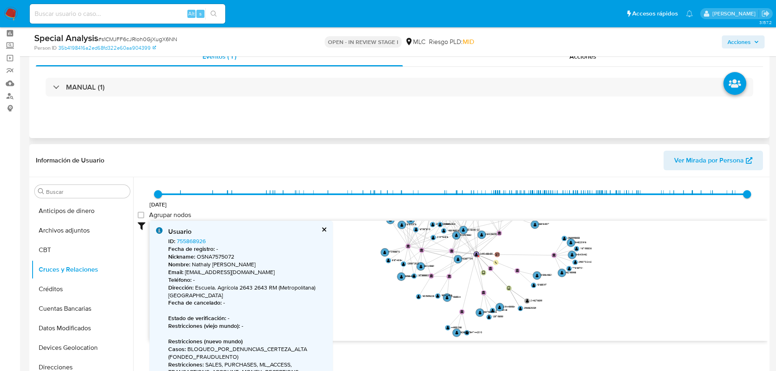
drag, startPoint x: 387, startPoint y: 279, endPoint x: 361, endPoint y: 276, distance: 26.6
click at [361, 276] on icon "device-675998b53150d60bf6640ca1  user-2430488453  2430488453 user-2149276533 …" at bounding box center [459, 280] width 618 height 118
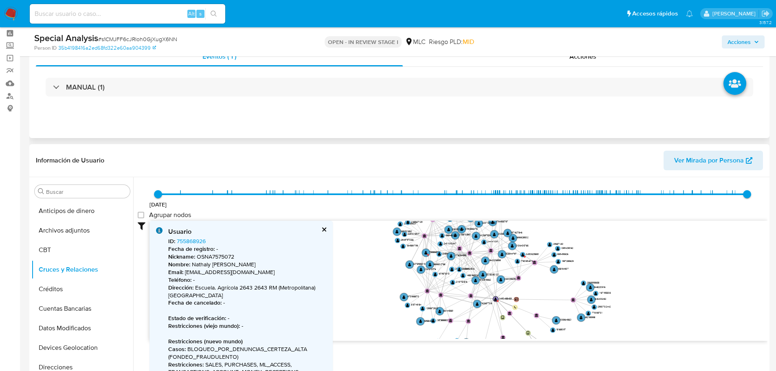
drag, startPoint x: 524, startPoint y: 246, endPoint x: 543, endPoint y: 287, distance: 44.6
click at [543, 287] on icon "device-675998b53150d60bf6640ca1  user-2430488453  2430488453 user-2149276533 …" at bounding box center [459, 280] width 618 height 118
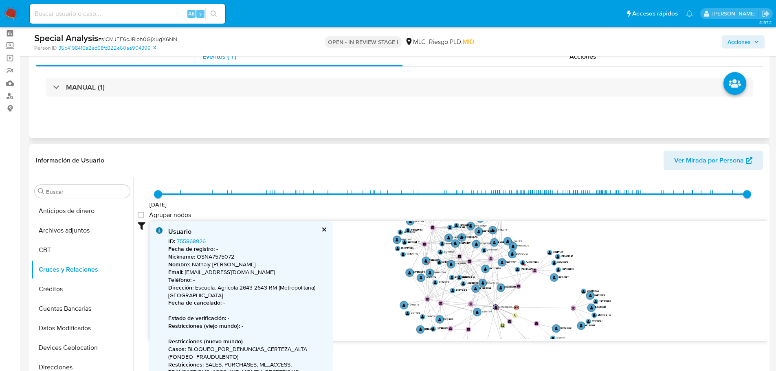
drag, startPoint x: 540, startPoint y: 248, endPoint x: 540, endPoint y: 268, distance: 20.8
click at [540, 268] on icon "device-675998b53150d60bf6640ca1  user-2430488453  2430488453 user-2149276533 …" at bounding box center [459, 280] width 618 height 118
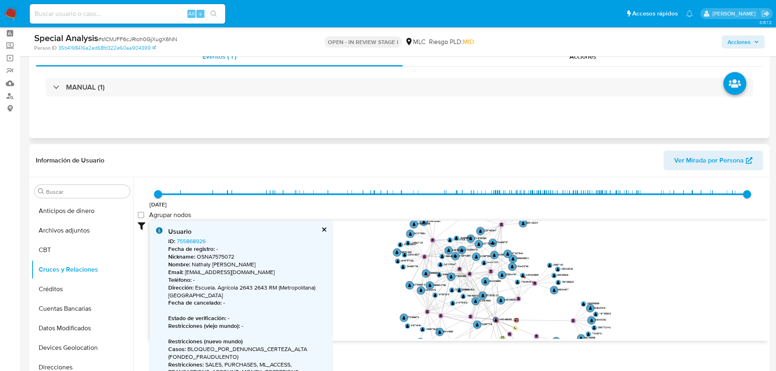
click at [522, 286] on icon "device-675998b53150d60bf6640ca1  user-2430488453  2430488453 user-2149276533 …" at bounding box center [459, 280] width 618 height 118
drag, startPoint x: 525, startPoint y: 277, endPoint x: 572, endPoint y: 244, distance: 57.3
click at [572, 244] on circle at bounding box center [572, 245] width 2 height 2
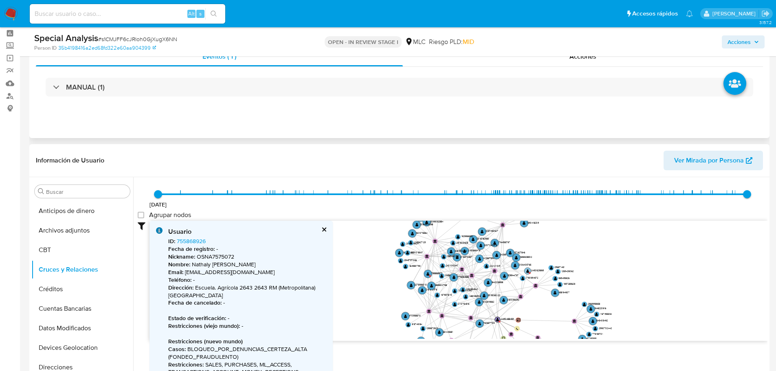
click at [528, 271] on text "" at bounding box center [527, 271] width 3 height 4
click at [528, 275] on circle at bounding box center [529, 275] width 2 height 2
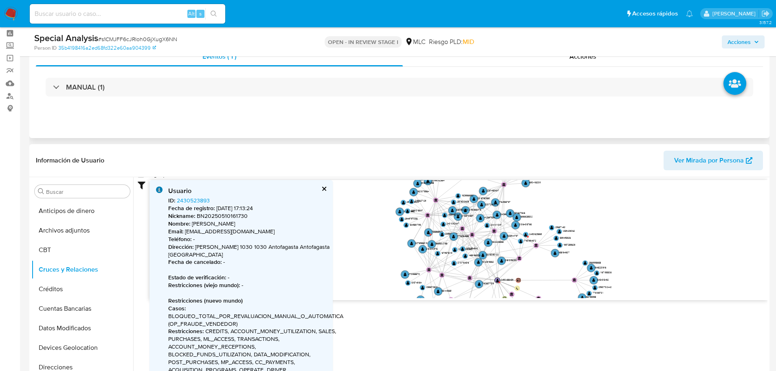
scroll to position [123, 0]
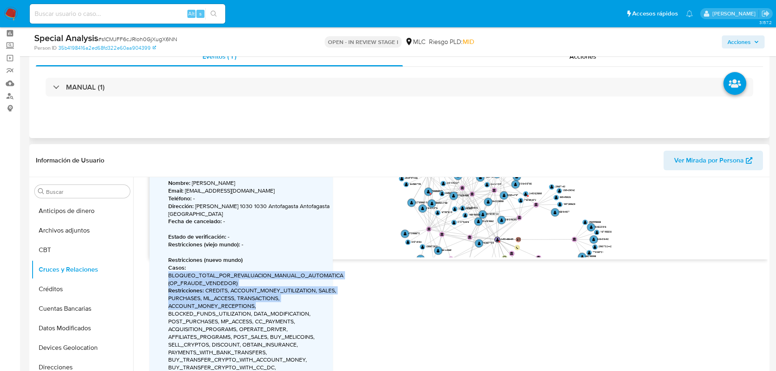
drag, startPoint x: 168, startPoint y: 266, endPoint x: 260, endPoint y: 301, distance: 97.5
click at [260, 301] on span "Fecha de registro : 10/5/2025, 17:13:24 Nickname : BN20250510161730 Nombre : No…" at bounding box center [253, 322] width 170 height 316
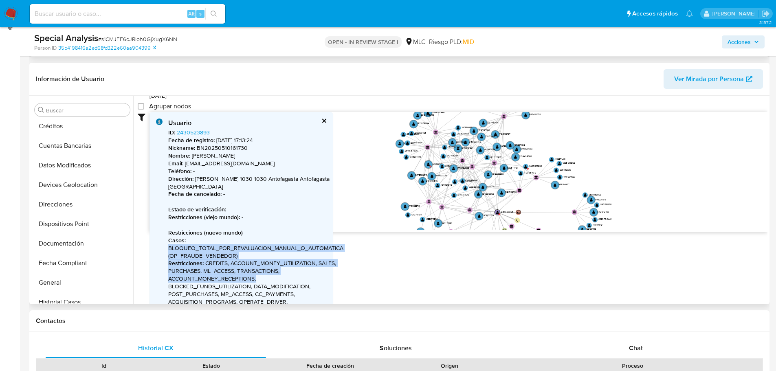
scroll to position [68, 0]
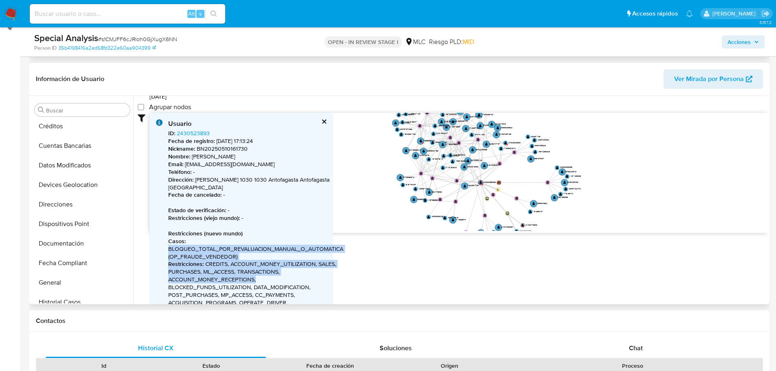
drag, startPoint x: 362, startPoint y: 196, endPoint x: 356, endPoint y: 165, distance: 32.4
click at [356, 167] on icon "device-675998b53150d60bf6640ca1  user-2430488453  2430488453 user-2149276533 …" at bounding box center [459, 172] width 618 height 118
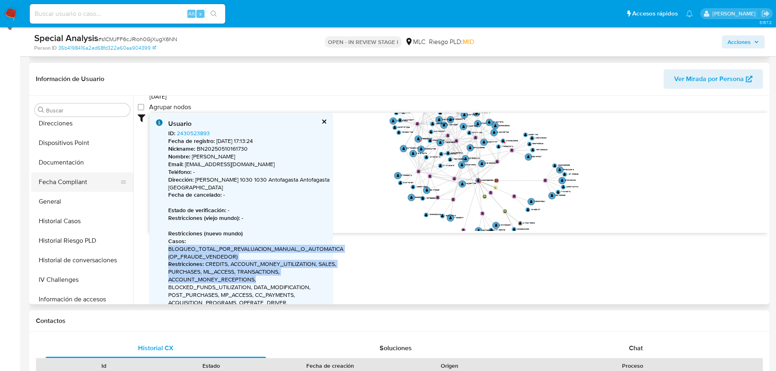
scroll to position [163, 0]
click at [75, 200] on button "General" at bounding box center [78, 201] width 95 height 20
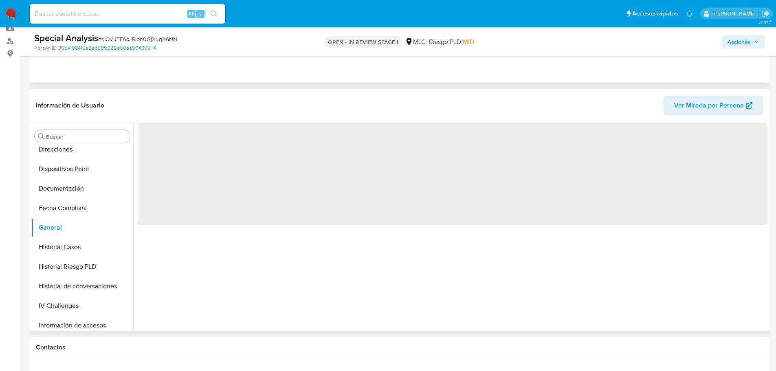
scroll to position [75, 0]
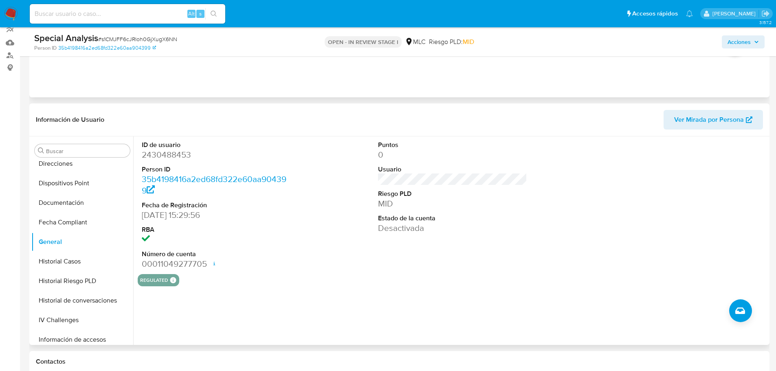
click at [171, 156] on dd "2430488453" at bounding box center [217, 154] width 150 height 11
copy dd "2430488453"
click at [176, 154] on dd "2430488453" at bounding box center [217, 154] width 150 height 11
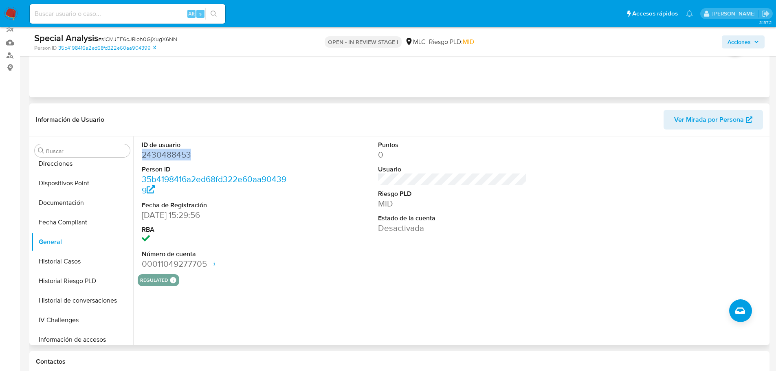
click at [161, 152] on dd "2430488453" at bounding box center [217, 154] width 150 height 11
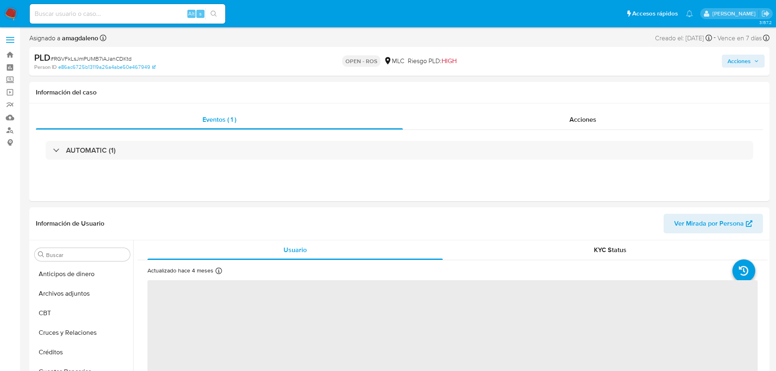
select select "10"
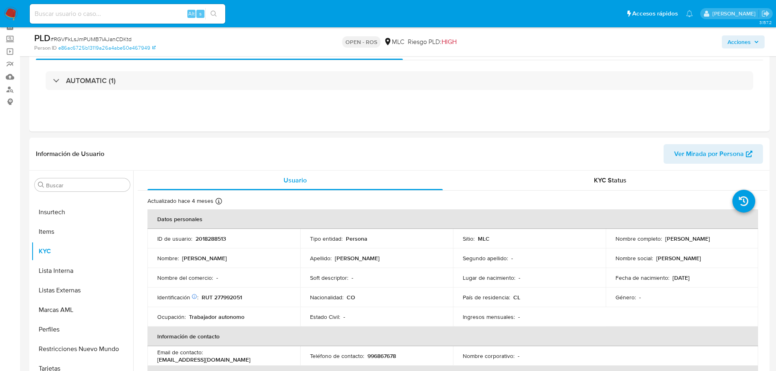
scroll to position [81, 0]
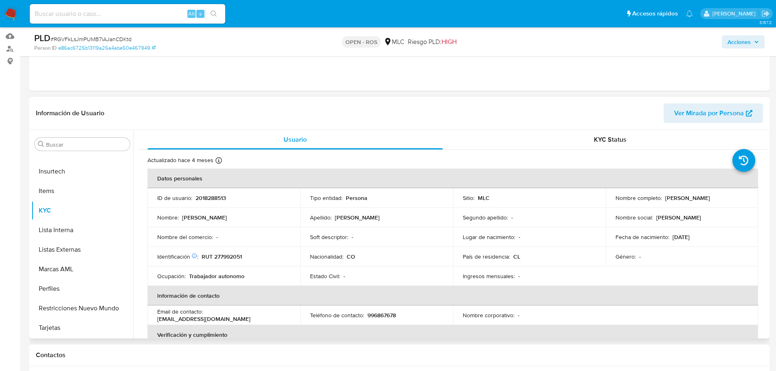
click at [206, 198] on p "2018288513" at bounding box center [211, 197] width 31 height 7
copy p "2018288513"
drag, startPoint x: 664, startPoint y: 198, endPoint x: 746, endPoint y: 200, distance: 82.8
click at [746, 200] on td "Nombre completo : Manuela Cifuentes Acevedo" at bounding box center [682, 198] width 153 height 20
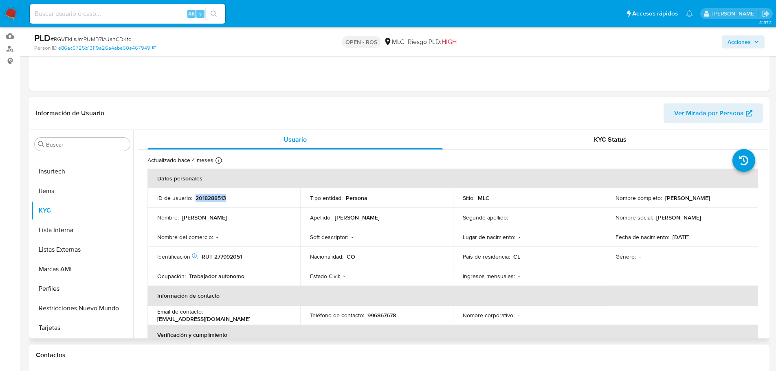
copy p "Manuela Cifuentes Acevedo"
click at [236, 260] on p "RUT 277992051" at bounding box center [222, 256] width 40 height 7
click at [236, 259] on p "RUT 277992051" at bounding box center [222, 256] width 40 height 7
copy p "277992051"
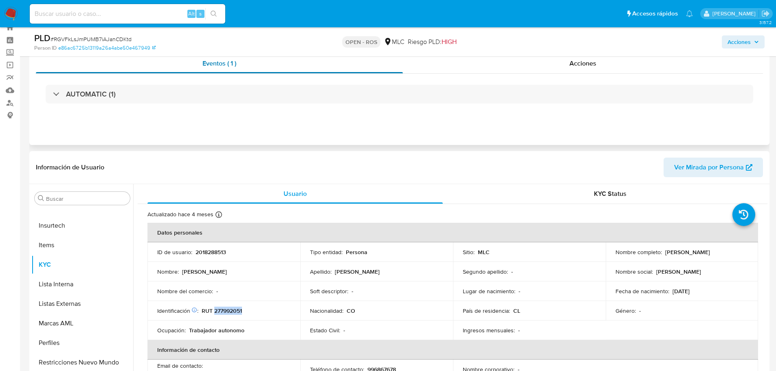
scroll to position [0, 0]
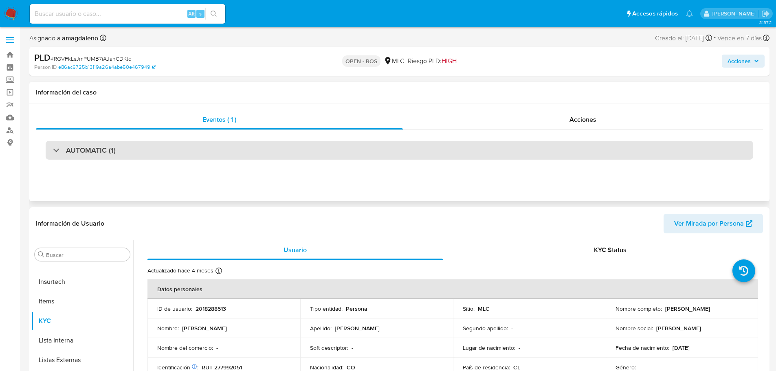
click at [158, 153] on div "AUTOMATIC (1)" at bounding box center [400, 150] width 708 height 19
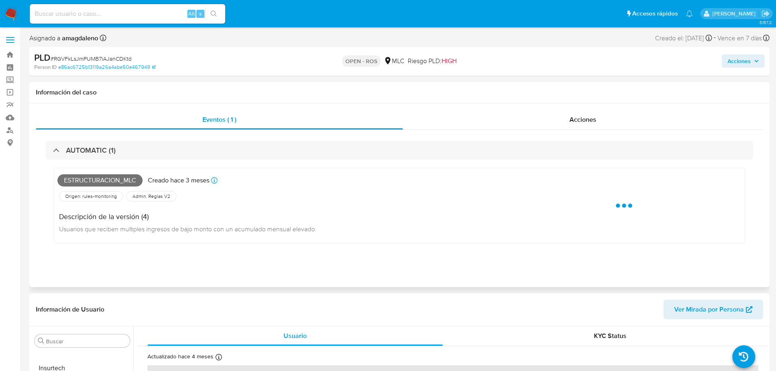
click at [108, 181] on span "Estructuracion_mlc" at bounding box center [99, 180] width 85 height 12
copy span "Estructuracion_mlc"
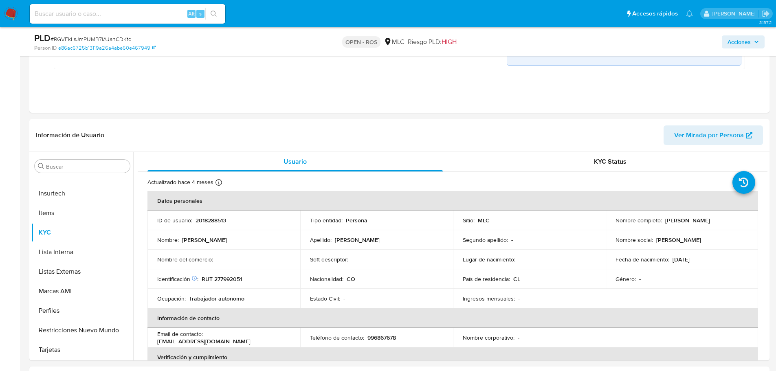
scroll to position [326, 0]
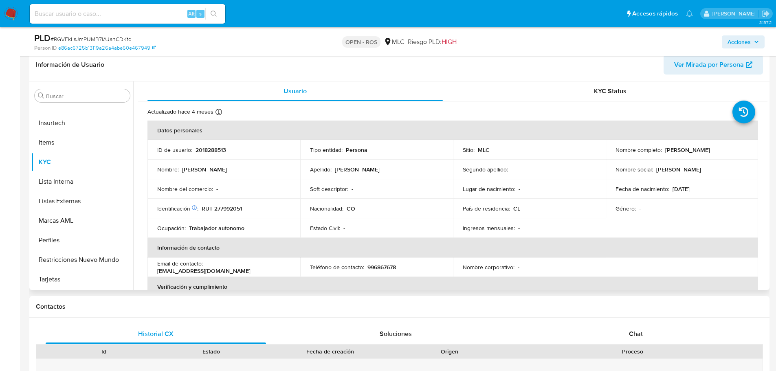
click at [211, 150] on p "2018288513" at bounding box center [211, 149] width 31 height 7
copy p "2018288513"
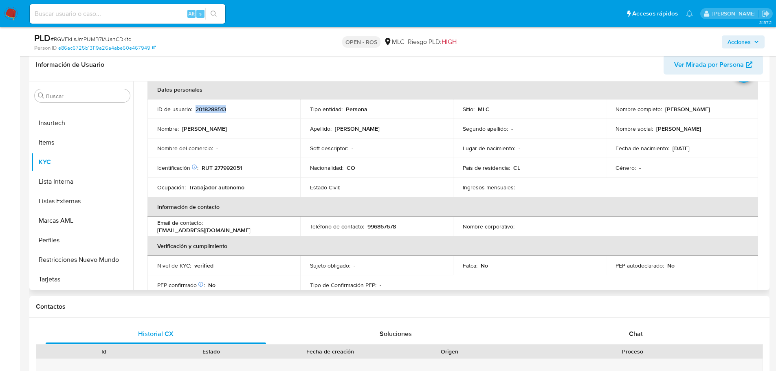
click at [211, 112] on p "2018288513" at bounding box center [211, 109] width 31 height 7
drag, startPoint x: 663, startPoint y: 109, endPoint x: 737, endPoint y: 110, distance: 73.4
click at [737, 110] on div "Nombre completo : Manuela Cifuentes Acevedo" at bounding box center [682, 109] width 133 height 7
copy p "Manuela Cifuentes Acevedo"
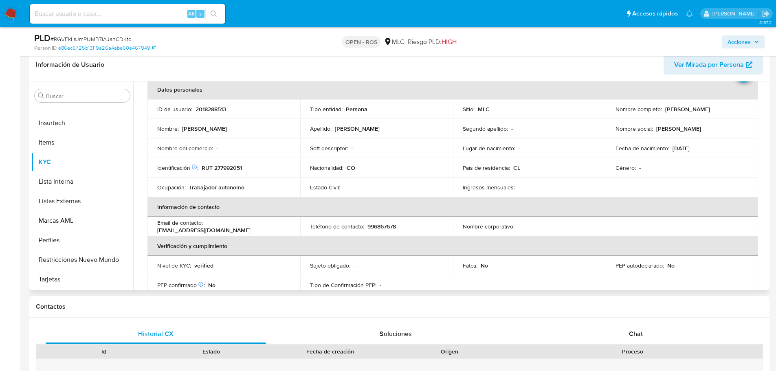
click at [221, 170] on p "RUT 277992051" at bounding box center [222, 167] width 40 height 7
copy p "277992051"
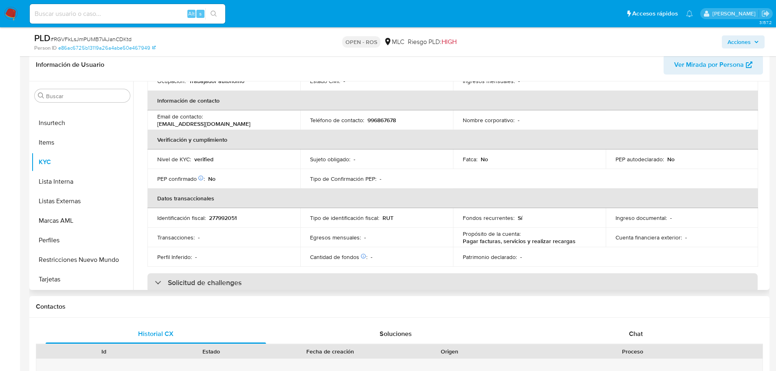
scroll to position [244, 0]
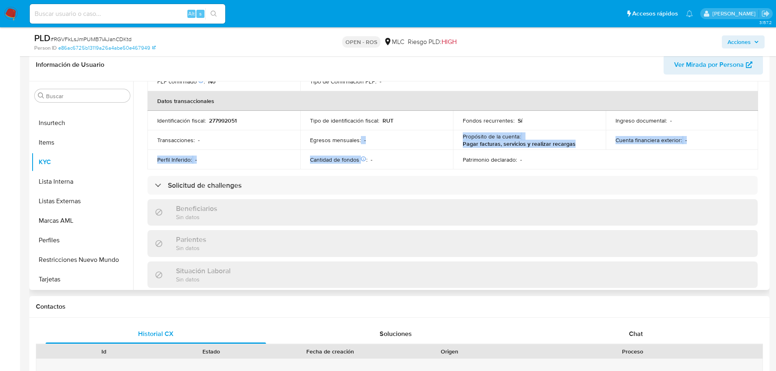
drag, startPoint x: 363, startPoint y: 158, endPoint x: 313, endPoint y: 148, distance: 51.1
click at [313, 148] on tbody "Identificación fiscal : 277992051 Tipo de identificación fiscal : RUT Fondos re…" at bounding box center [452, 140] width 611 height 59
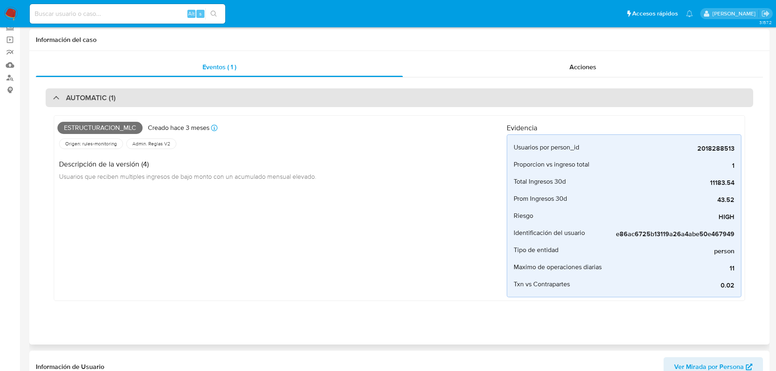
scroll to position [0, 0]
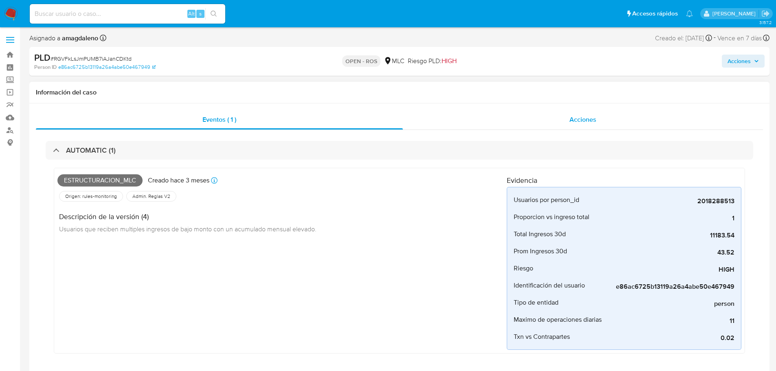
click at [419, 112] on div "Acciones" at bounding box center [583, 120] width 360 height 20
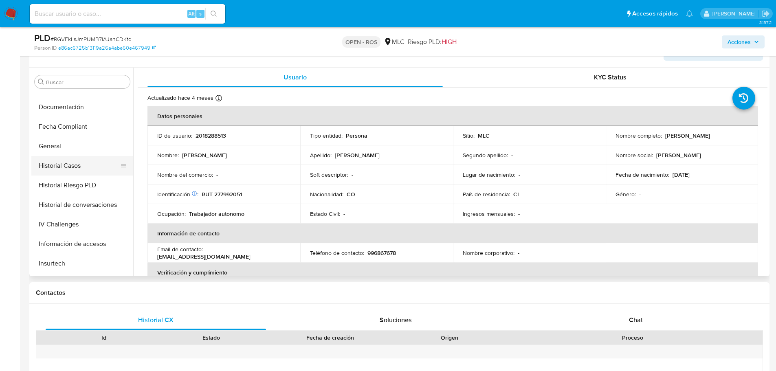
scroll to position [181, 0]
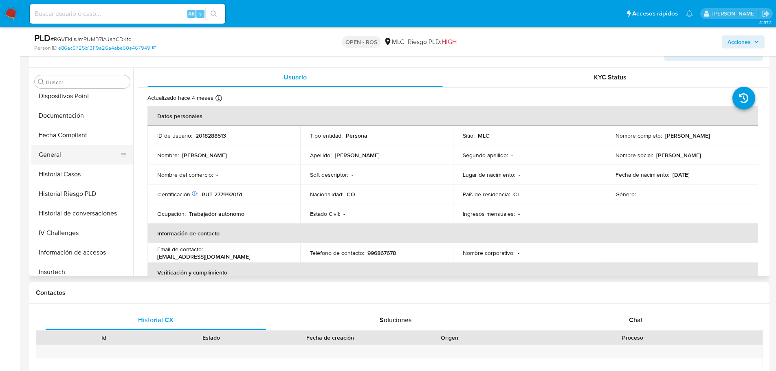
click at [66, 154] on button "General" at bounding box center [78, 155] width 95 height 20
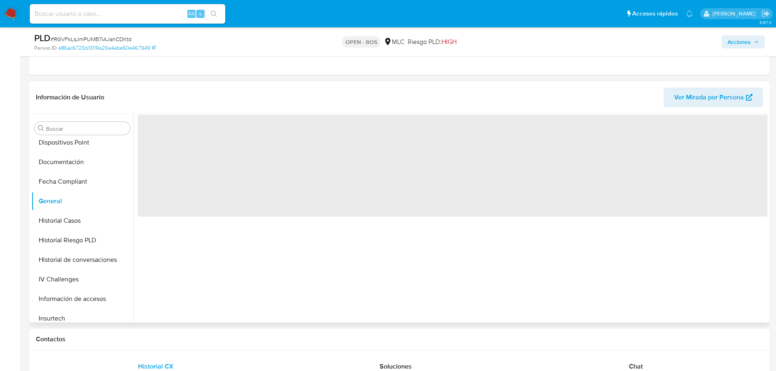
scroll to position [122, 0]
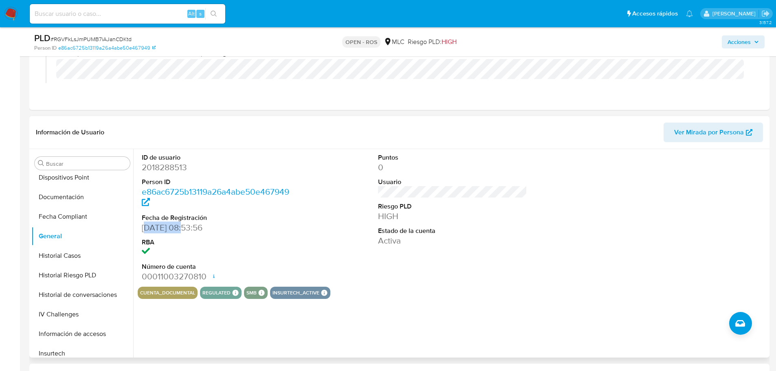
drag, startPoint x: 145, startPoint y: 227, endPoint x: 185, endPoint y: 228, distance: 39.9
click at [185, 228] on dd "04/10/2024 08:53:56" at bounding box center [217, 227] width 150 height 11
drag, startPoint x: 143, startPoint y: 227, endPoint x: 183, endPoint y: 228, distance: 40.8
click at [183, 228] on dd "04/10/2024 08:53:56" at bounding box center [217, 227] width 150 height 11
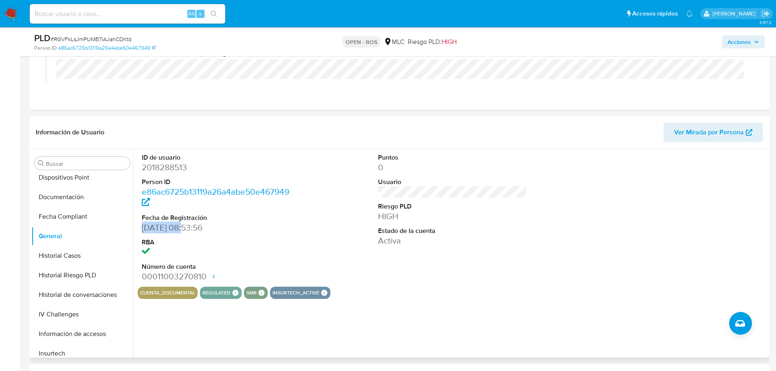
copy dd "04/10/2024"
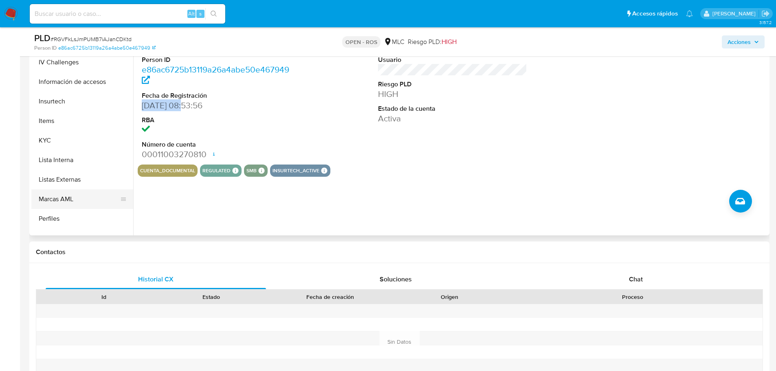
scroll to position [344, 0]
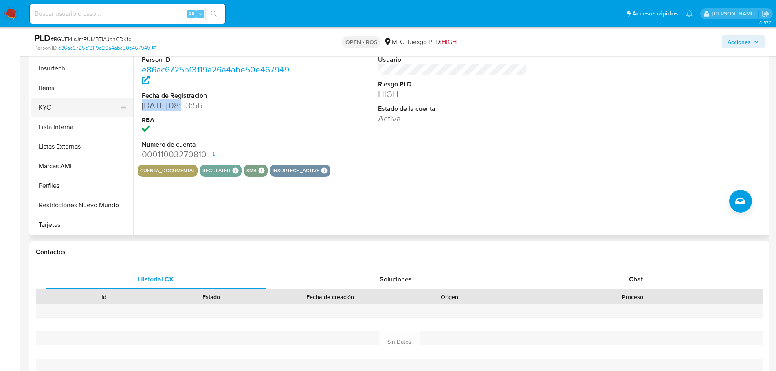
click at [72, 103] on button "KYC" at bounding box center [78, 108] width 95 height 20
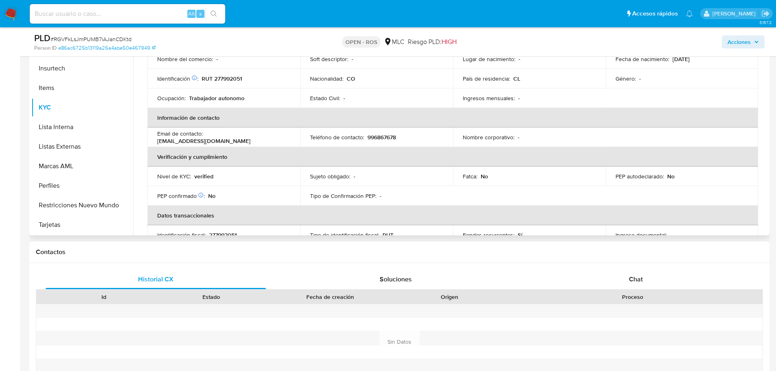
scroll to position [0, 0]
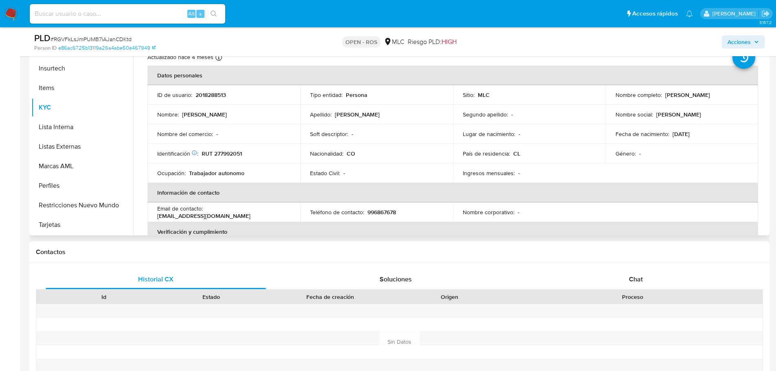
click at [227, 152] on p "RUT 277992051" at bounding box center [222, 153] width 40 height 7
copy p "277992051"
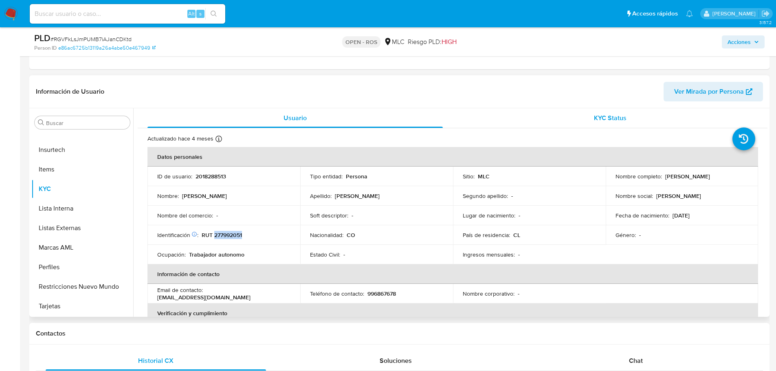
click at [536, 115] on div "KYC Status" at bounding box center [609, 118] width 295 height 20
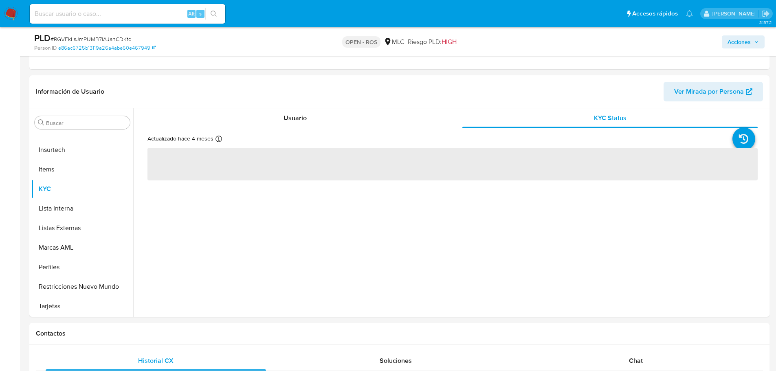
click at [746, 39] on span "Acciones" at bounding box center [739, 41] width 23 height 13
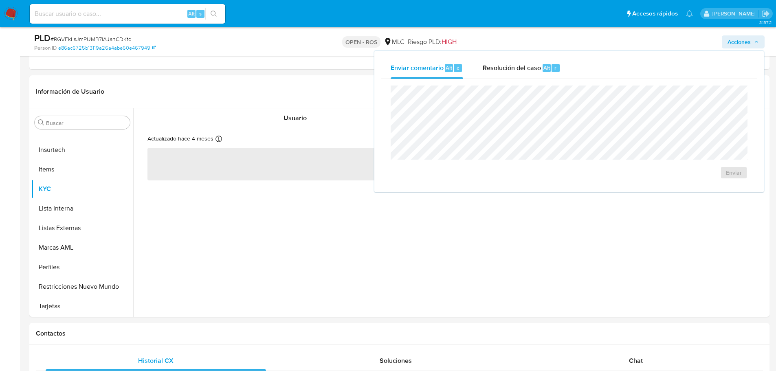
click at [636, 51] on div "Enviar comentario Alt c Resolución del caso Alt r Enviar" at bounding box center [568, 121] width 389 height 141
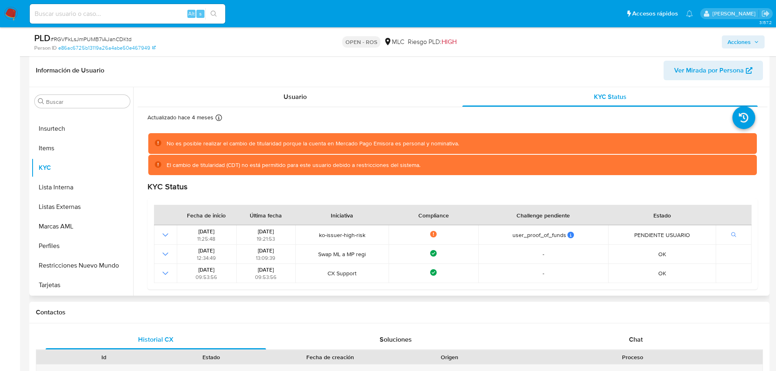
scroll to position [204, 0]
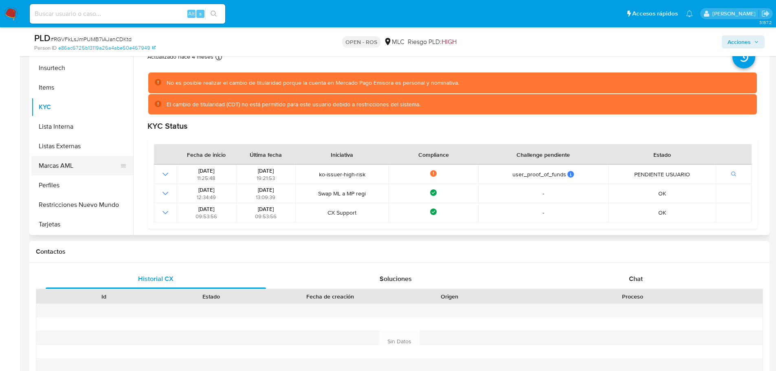
drag, startPoint x: 108, startPoint y: 151, endPoint x: 90, endPoint y: 161, distance: 20.8
click at [90, 163] on ul "Anticipos de dinero Archivos adjuntos CBT Cruces y Relaciones Créditos Cuentas …" at bounding box center [82, 143] width 102 height 184
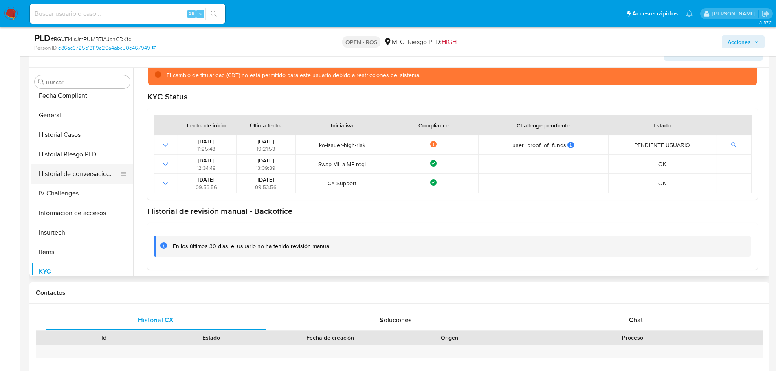
scroll to position [344, 0]
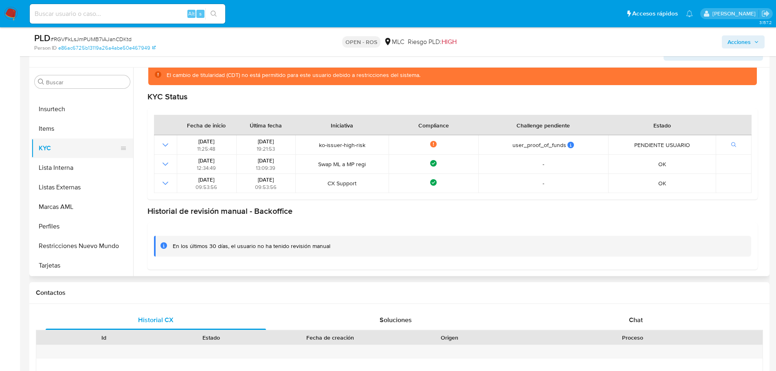
click at [51, 151] on button "KYC" at bounding box center [78, 149] width 95 height 20
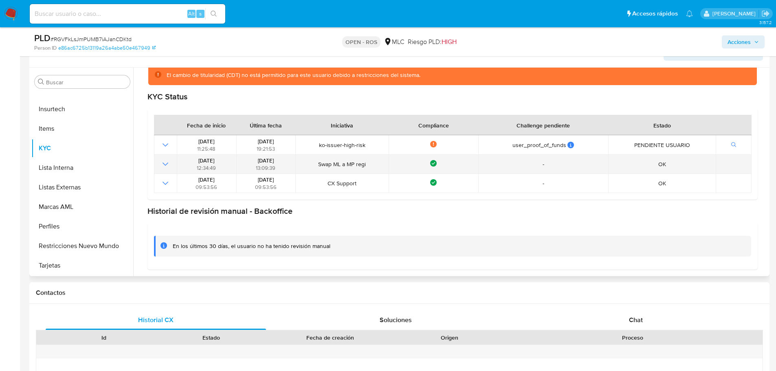
scroll to position [0, 0]
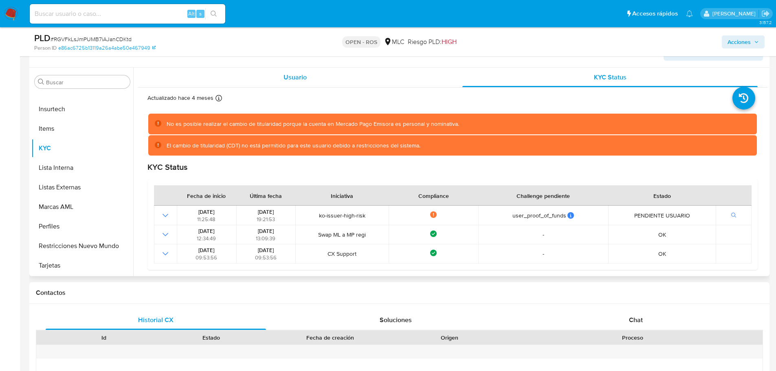
click at [297, 76] on span "Usuario" at bounding box center [295, 77] width 23 height 9
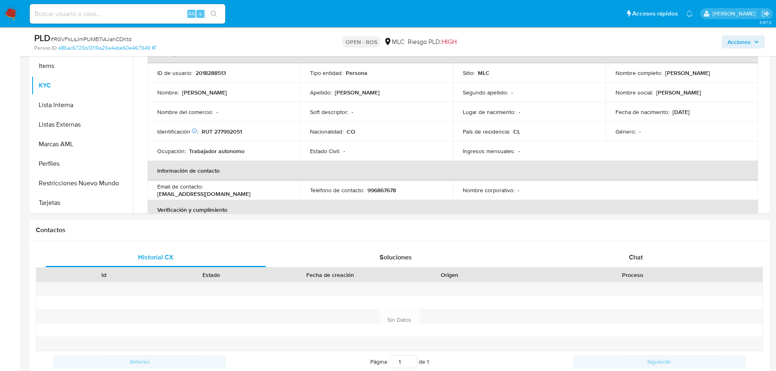
scroll to position [202, 0]
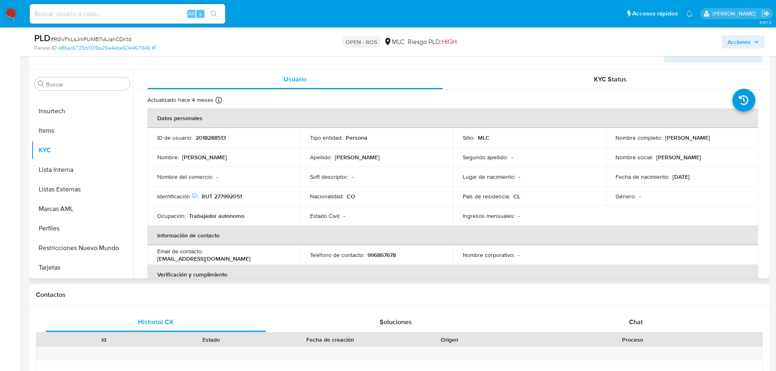
drag, startPoint x: 662, startPoint y: 138, endPoint x: 739, endPoint y: 142, distance: 76.7
click at [739, 142] on td "Nombre completo : Manuela Cifuentes Acevedo" at bounding box center [682, 138] width 153 height 20
copy p "Manuela Cifuentes Acevedo"
click at [231, 198] on p "RUT 277992051" at bounding box center [222, 196] width 40 height 7
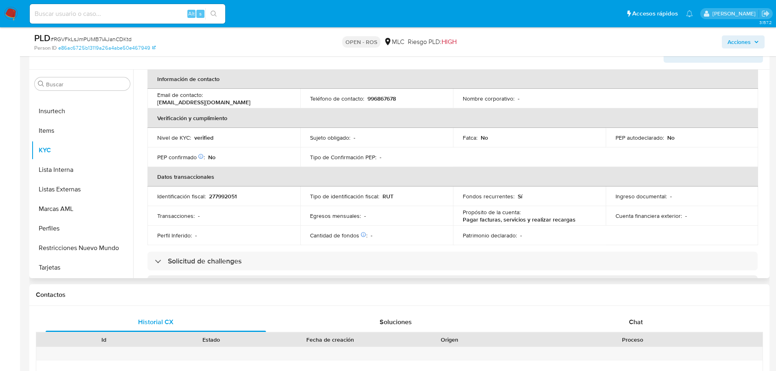
scroll to position [156, 0]
click at [230, 196] on p "277992051" at bounding box center [223, 196] width 28 height 7
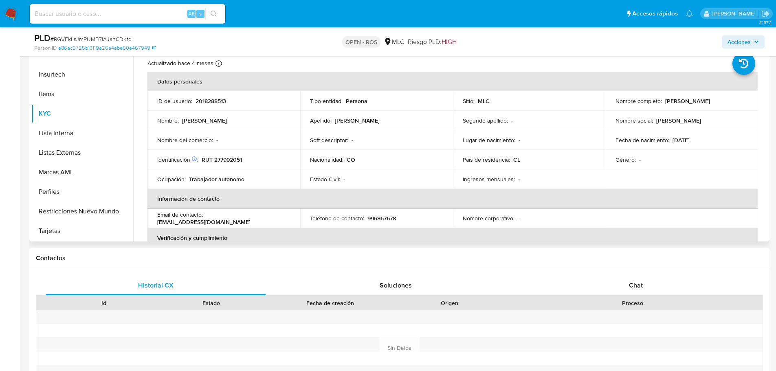
scroll to position [242, 0]
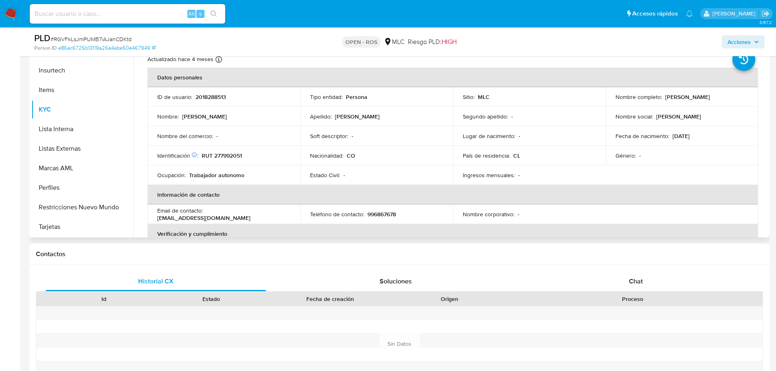
click at [375, 215] on p "996867678" at bounding box center [381, 214] width 29 height 7
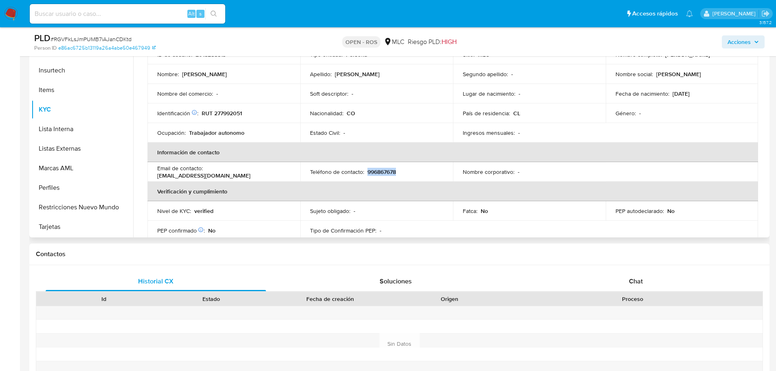
scroll to position [81, 0]
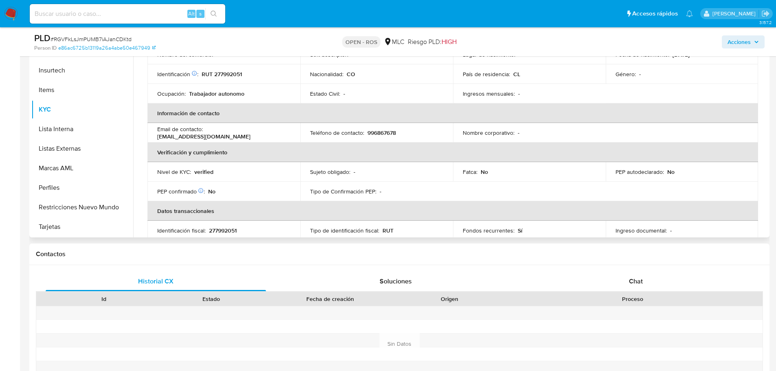
click at [172, 136] on p "castanedarestro1987@outloo.com" at bounding box center [203, 136] width 93 height 7
drag, startPoint x: 157, startPoint y: 137, endPoint x: 262, endPoint y: 136, distance: 104.7
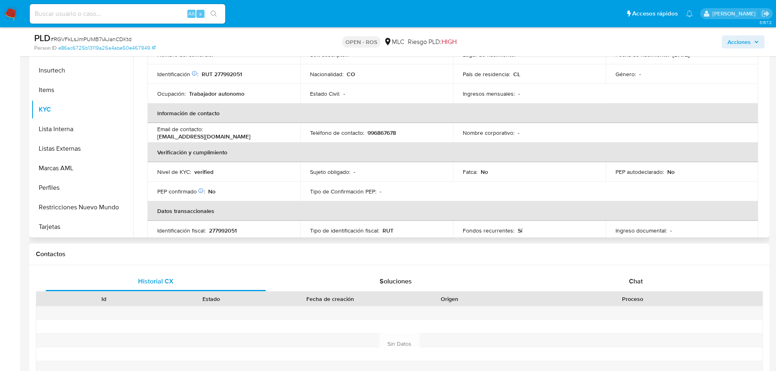
click at [262, 136] on td "Email de contacto : castanedarestro1987@outloo.com" at bounding box center [223, 133] width 153 height 20
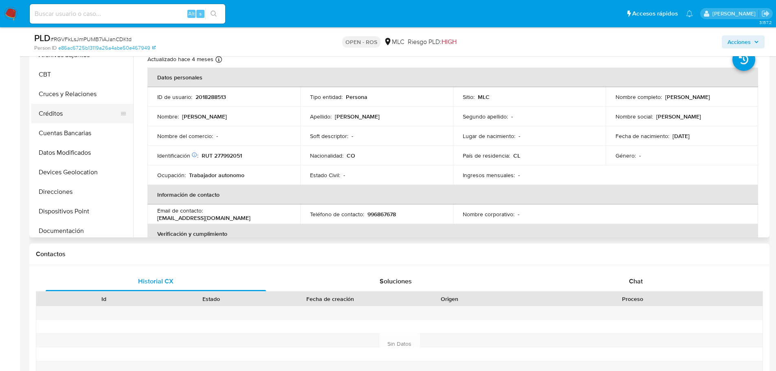
scroll to position [0, 0]
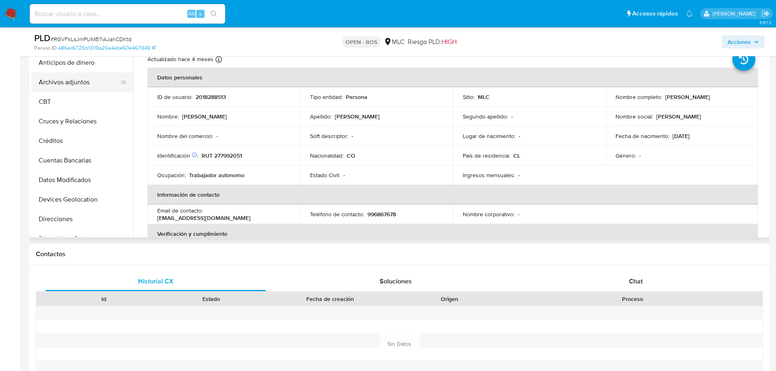
click at [76, 82] on button "Archivos adjuntos" at bounding box center [78, 83] width 95 height 20
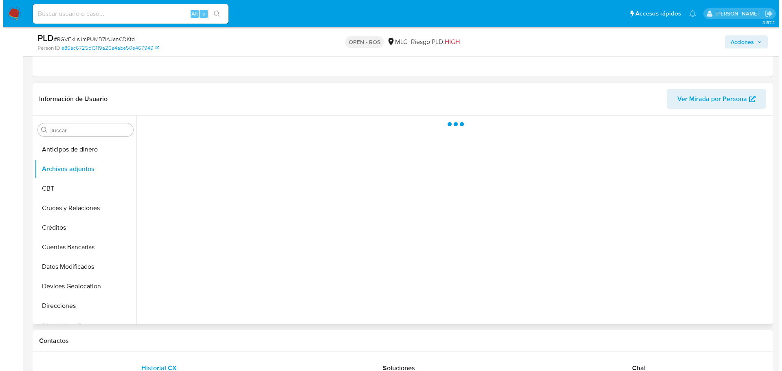
scroll to position [161, 0]
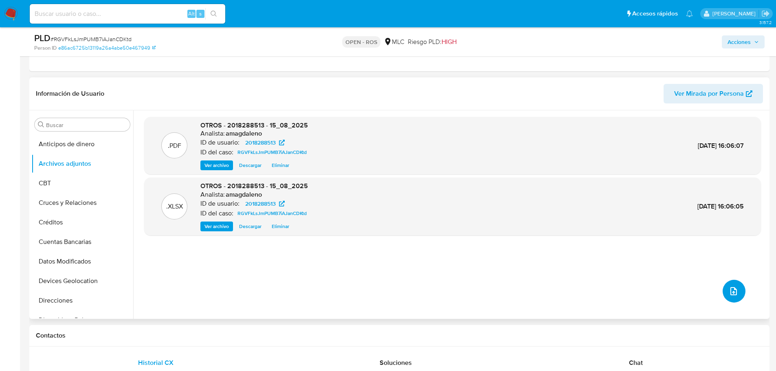
click at [733, 290] on icon "upload-file" at bounding box center [734, 291] width 10 height 10
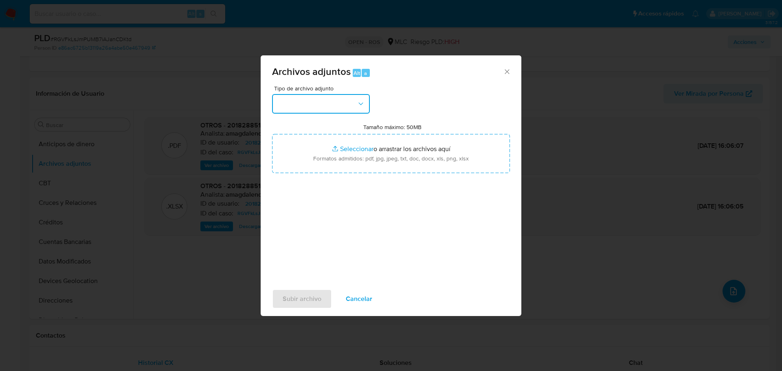
click at [347, 102] on button "button" at bounding box center [321, 104] width 98 height 20
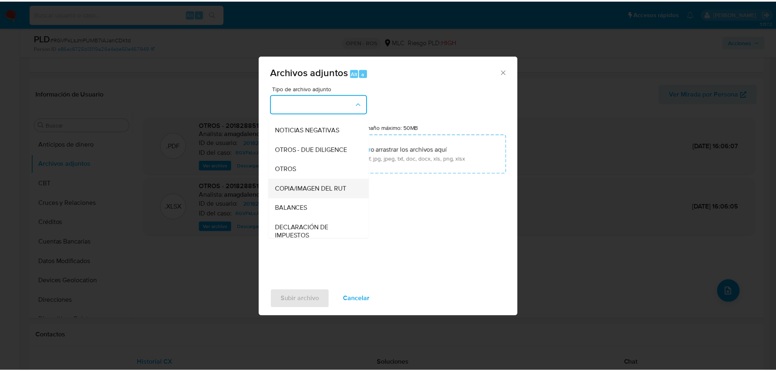
scroll to position [81, 0]
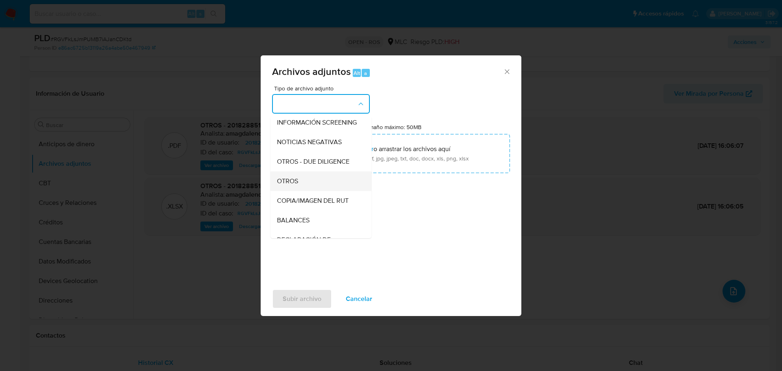
click at [304, 187] on div "OTROS" at bounding box center [318, 182] width 83 height 20
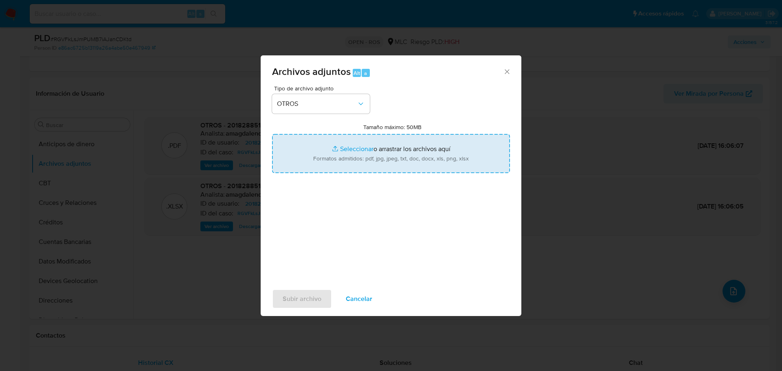
click at [346, 149] on input "Tamaño máximo: 50MB Seleccionar archivos" at bounding box center [391, 153] width 238 height 39
type input "C:\fakepath\Certificado UAF ROS #1245.pdf"
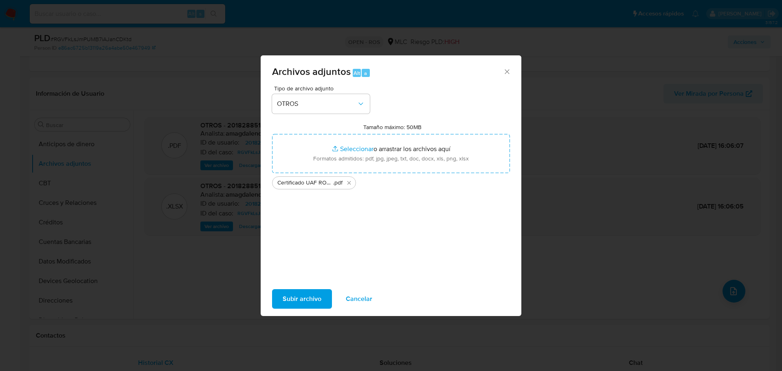
click at [291, 301] on span "Subir archivo" at bounding box center [302, 299] width 39 height 18
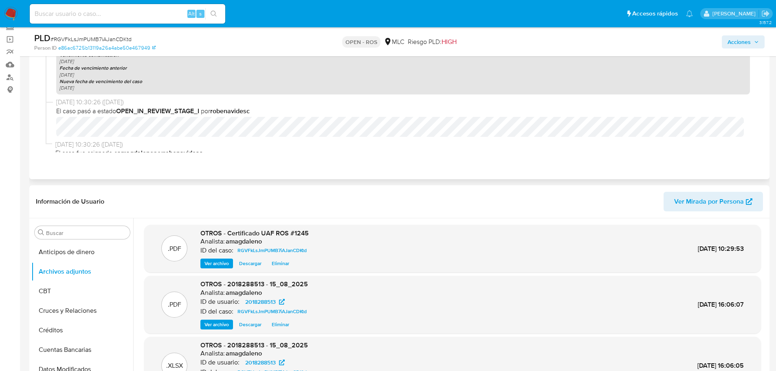
scroll to position [0, 0]
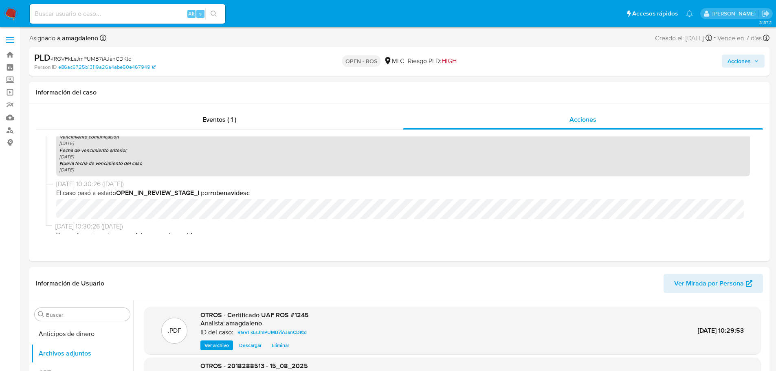
click at [746, 63] on span "Acciones" at bounding box center [739, 61] width 23 height 13
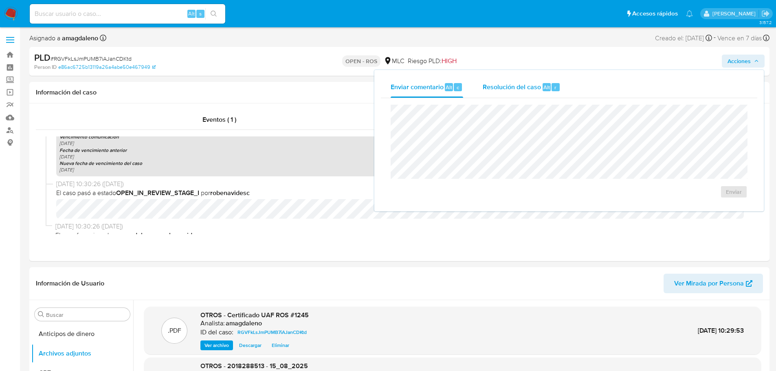
click at [493, 87] on span "Resolución del caso" at bounding box center [512, 86] width 58 height 9
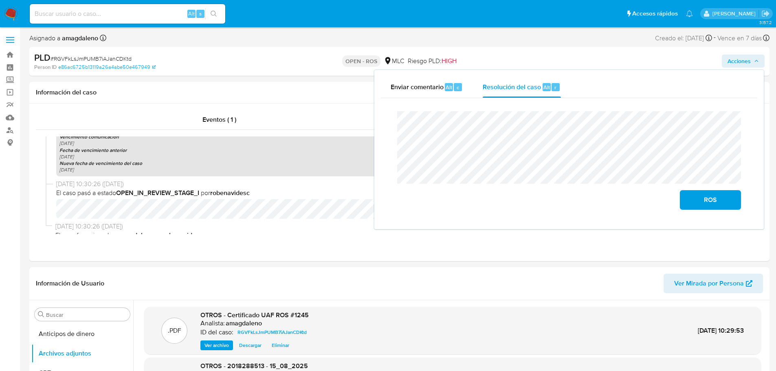
click at [0, 0] on lt-span "correspon di ente" at bounding box center [0, 0] width 0 height 0
click at [701, 204] on span "ROS" at bounding box center [711, 200] width 40 height 18
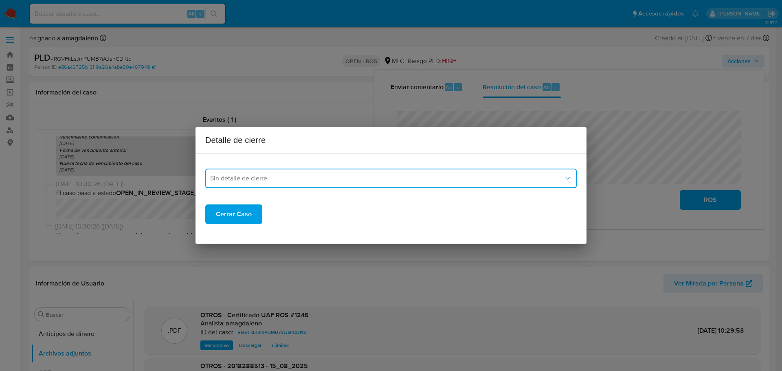
click at [252, 177] on span "Sin detalle de cierre" at bounding box center [387, 178] width 354 height 8
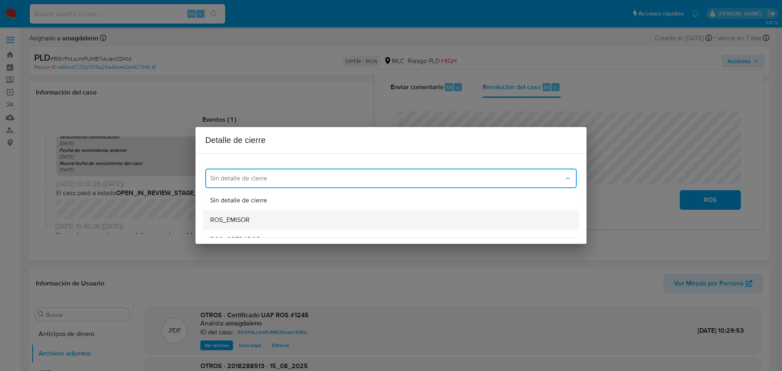
click at [247, 220] on span "ROS_EMISOR" at bounding box center [230, 220] width 40 height 8
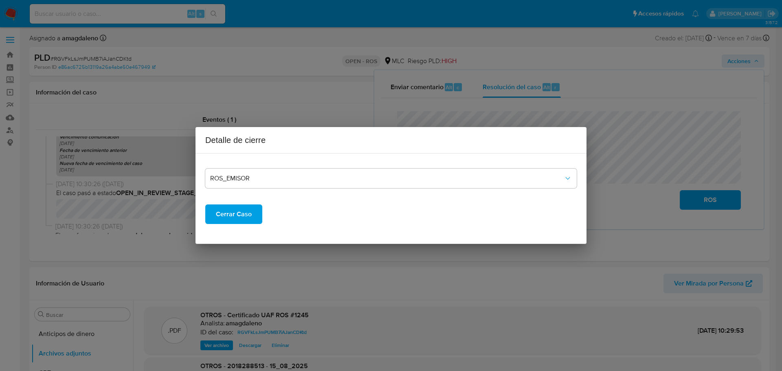
click at [237, 217] on span "Cerrar Caso" at bounding box center [234, 214] width 36 height 18
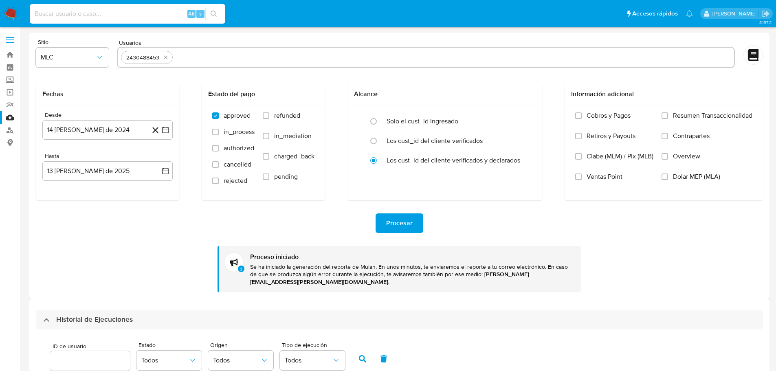
select select "10"
type input "266127650"
click at [12, 131] on link "Buscador de personas" at bounding box center [48, 130] width 97 height 13
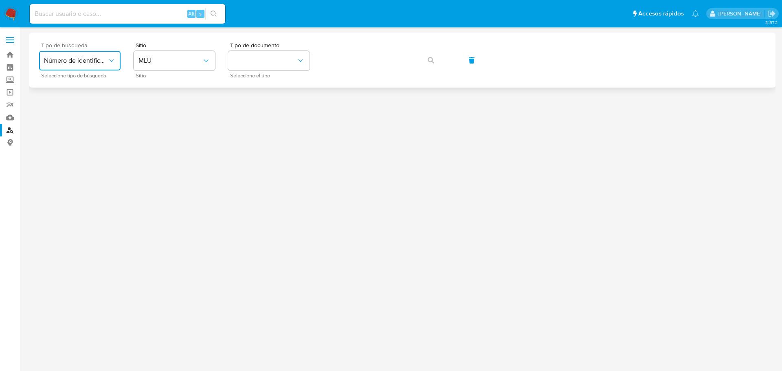
click at [95, 60] on span "Número de identificación" at bounding box center [76, 61] width 64 height 8
click at [79, 86] on span "Número de identificación" at bounding box center [77, 87] width 67 height 16
click at [164, 57] on button "site_id" at bounding box center [174, 61] width 81 height 20
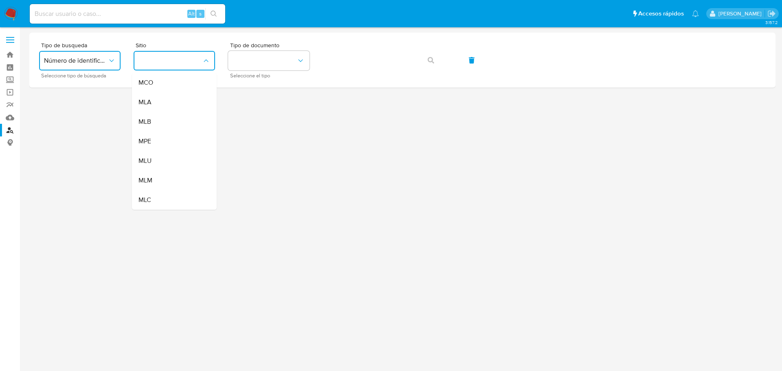
drag, startPoint x: 147, startPoint y: 198, endPoint x: 197, endPoint y: 101, distance: 108.4
click at [148, 195] on div "MLC" at bounding box center [172, 200] width 67 height 20
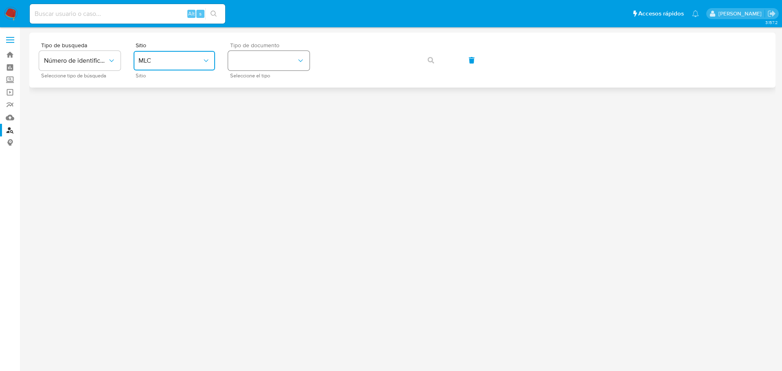
click at [258, 66] on button "identificationType" at bounding box center [268, 61] width 81 height 20
drag, startPoint x: 257, startPoint y: 89, endPoint x: 291, endPoint y: 74, distance: 37.8
click at [257, 89] on div "RUT RUT" at bounding box center [266, 87] width 67 height 28
click at [428, 62] on icon "button" at bounding box center [431, 60] width 7 height 7
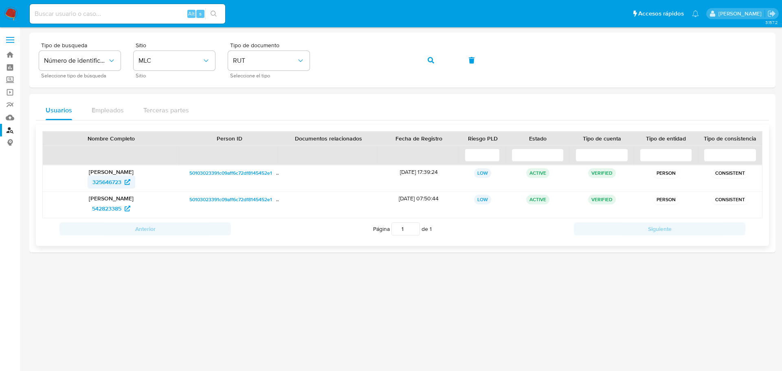
click at [106, 183] on span "325646723" at bounding box center [106, 182] width 29 height 13
click at [109, 207] on span "542823385" at bounding box center [106, 208] width 29 height 13
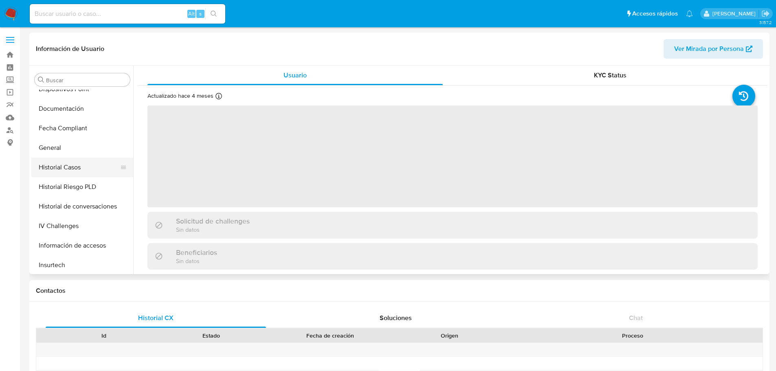
scroll to position [181, 0]
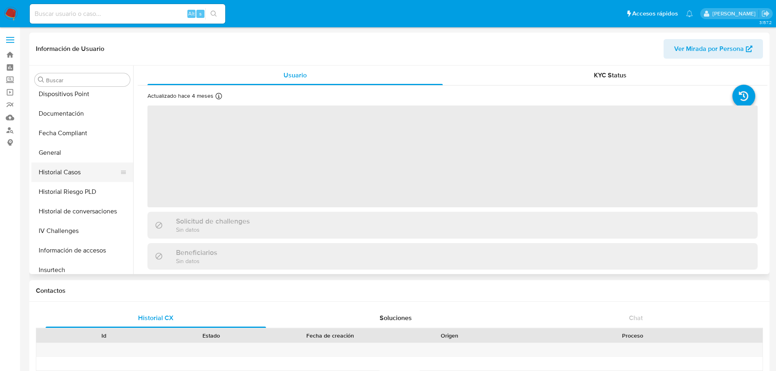
click at [74, 171] on button "Historial Casos" at bounding box center [78, 173] width 95 height 20
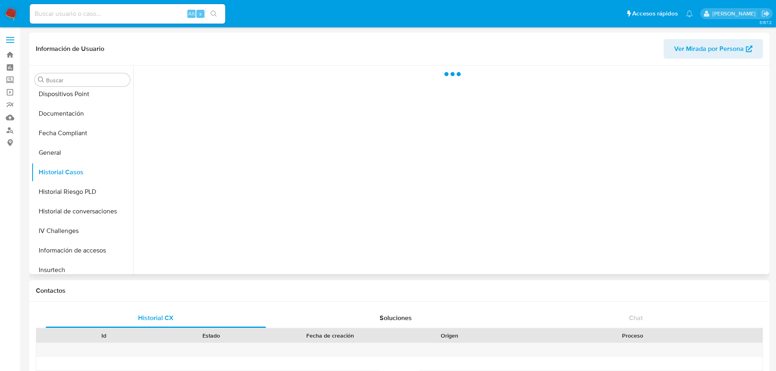
select select "10"
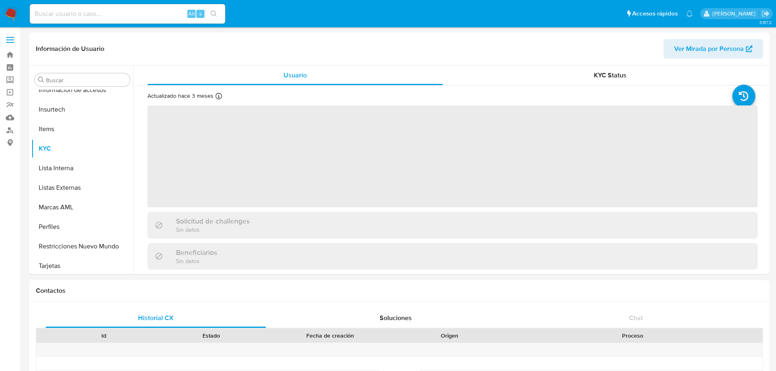
scroll to position [344, 0]
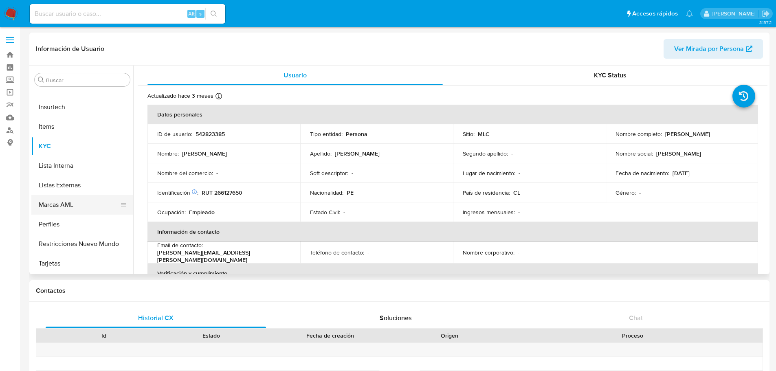
select select "10"
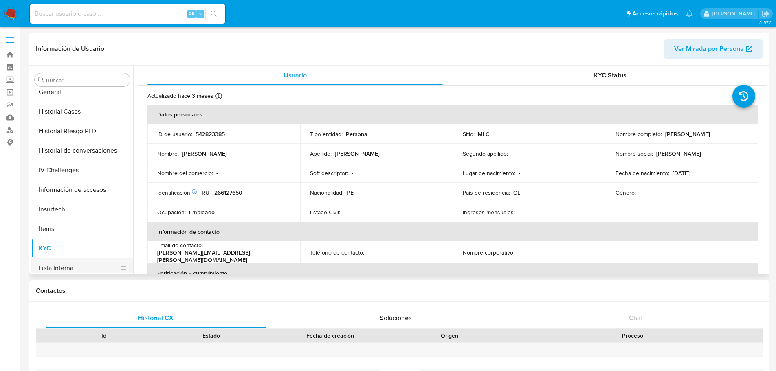
scroll to position [222, 0]
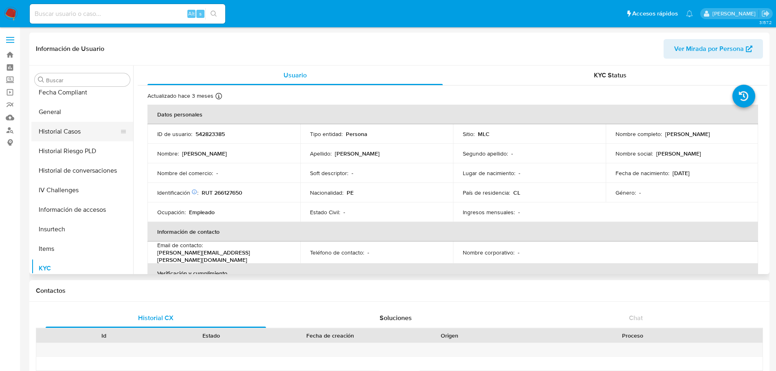
click at [81, 132] on button "Historial Casos" at bounding box center [78, 132] width 95 height 20
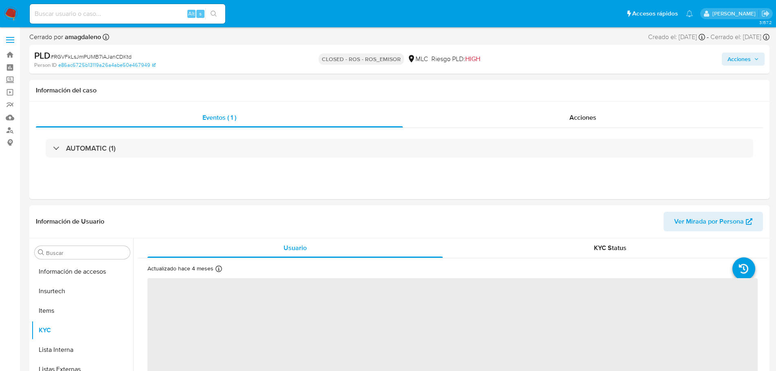
scroll to position [344, 0]
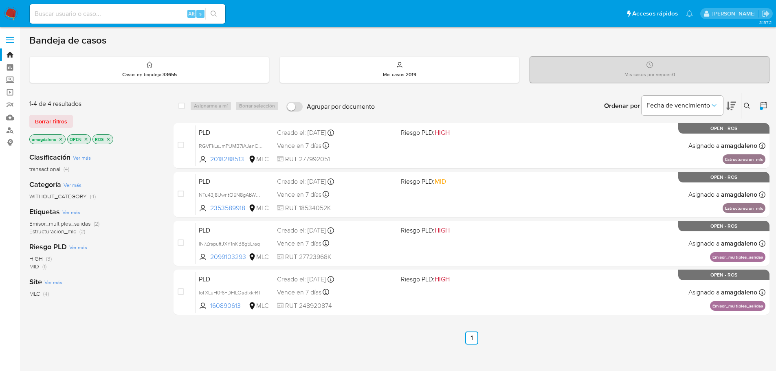
scroll to position [14, 0]
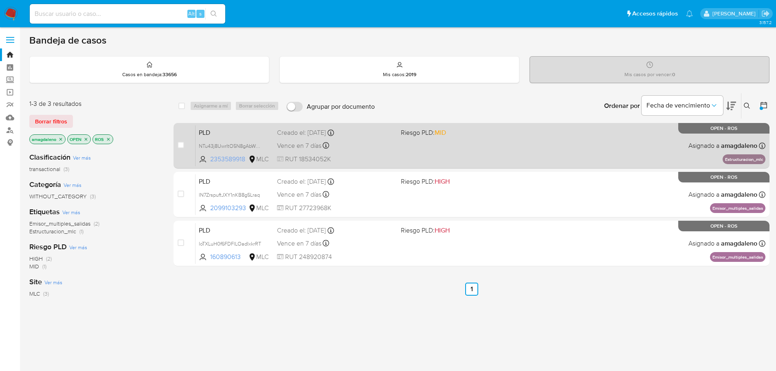
click at [232, 162] on span "2353589918" at bounding box center [228, 159] width 37 height 9
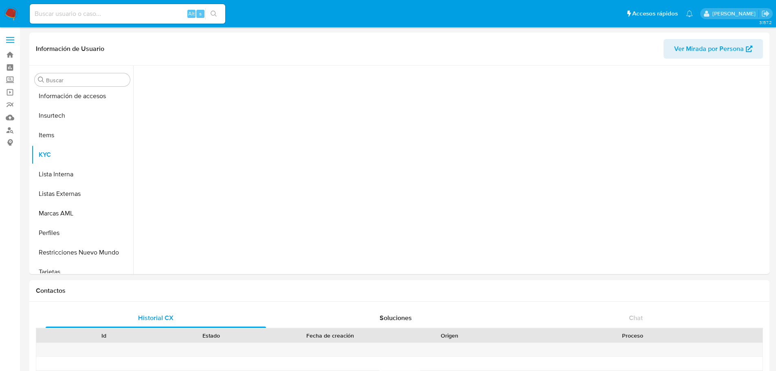
scroll to position [344, 0]
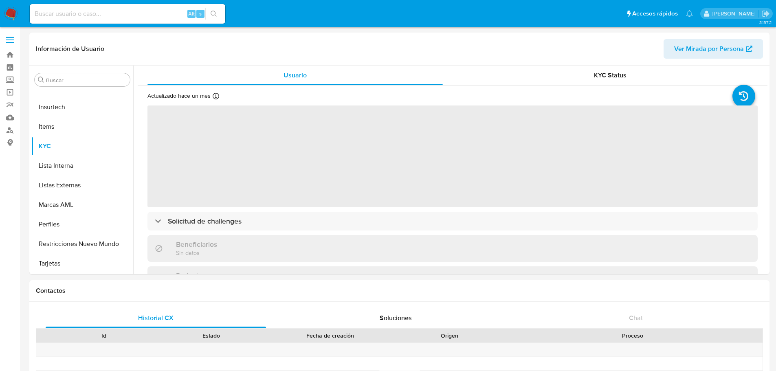
select select "10"
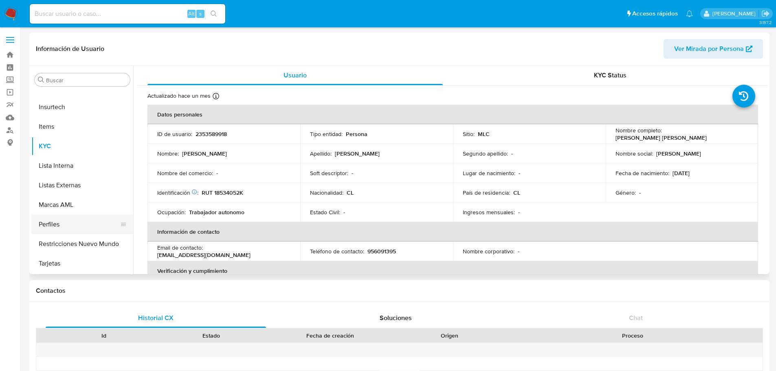
scroll to position [263, 0]
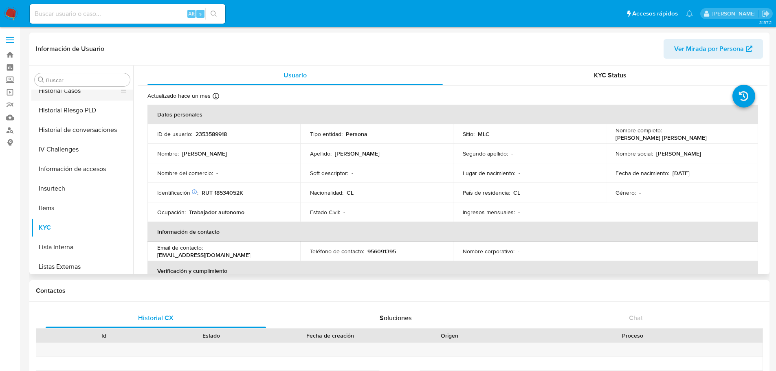
click at [86, 97] on button "Historial Casos" at bounding box center [78, 91] width 95 height 20
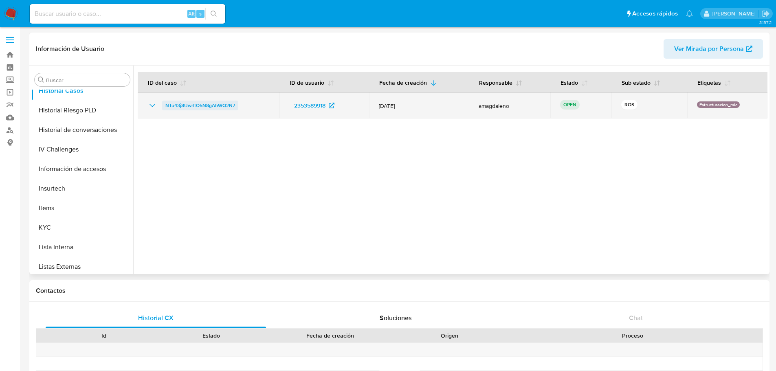
click at [226, 104] on span "NTu43j8UwrItO5N8gAbWQ2N7" at bounding box center [200, 106] width 70 height 10
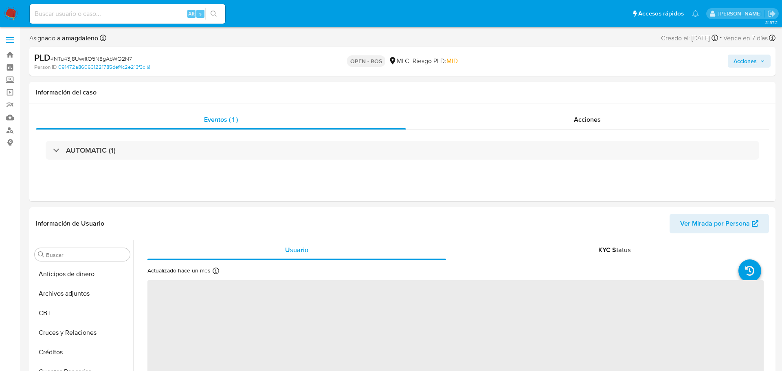
select select "10"
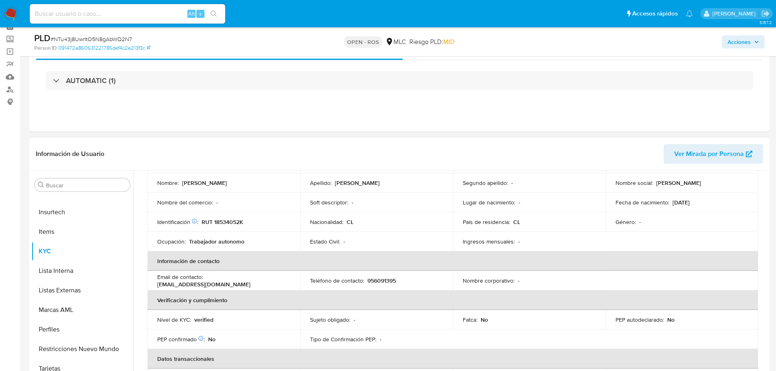
scroll to position [81, 0]
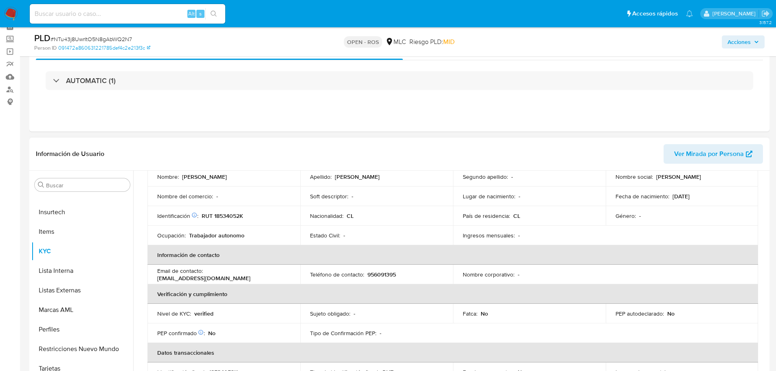
click at [222, 215] on p "RUT 18534052K" at bounding box center [223, 215] width 42 height 7
click at [223, 215] on p "RUT 18534052K" at bounding box center [223, 215] width 42 height 7
copy p "18534052K"
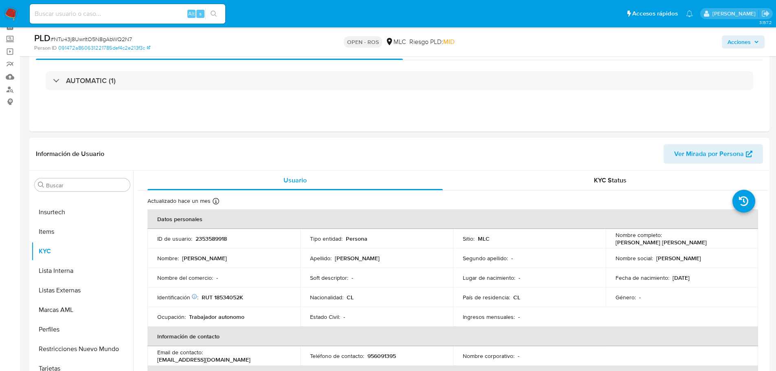
click at [213, 240] on p "2353589918" at bounding box center [211, 238] width 31 height 7
copy p "2353589918"
click at [621, 242] on p "[PERSON_NAME] [PERSON_NAME]" at bounding box center [661, 242] width 91 height 7
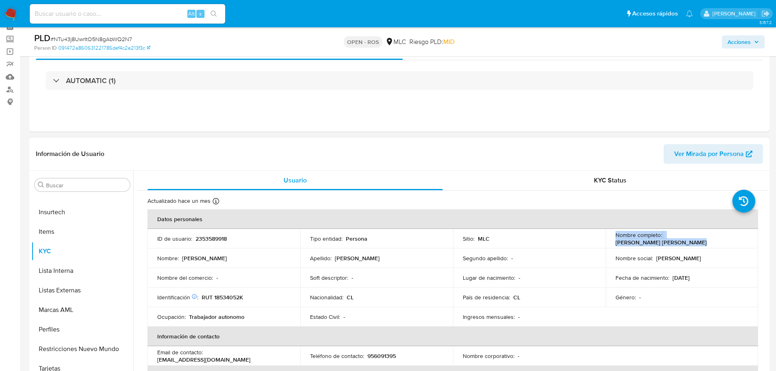
click at [621, 242] on p "[PERSON_NAME] [PERSON_NAME]" at bounding box center [661, 242] width 91 height 7
copy div "Nombre completo : [PERSON_NAME] [PERSON_NAME]"
click at [621, 242] on p "[PERSON_NAME] [PERSON_NAME]" at bounding box center [661, 242] width 91 height 7
drag, startPoint x: 613, startPoint y: 242, endPoint x: 728, endPoint y: 241, distance: 115.3
click at [728, 241] on div "Nombre completo : [PERSON_NAME] [PERSON_NAME]" at bounding box center [682, 238] width 133 height 15
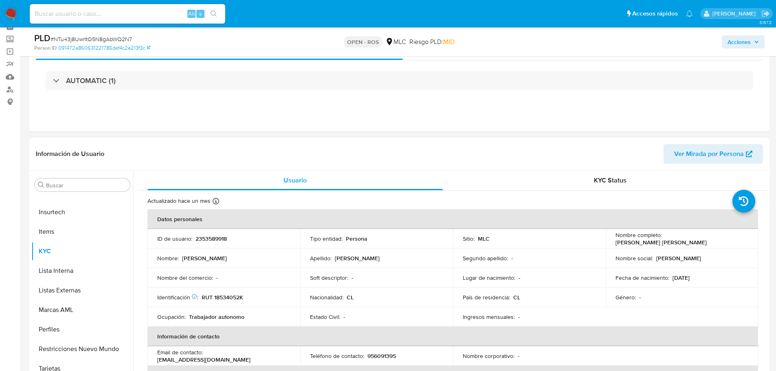
copy p "[PERSON_NAME] [PERSON_NAME]"
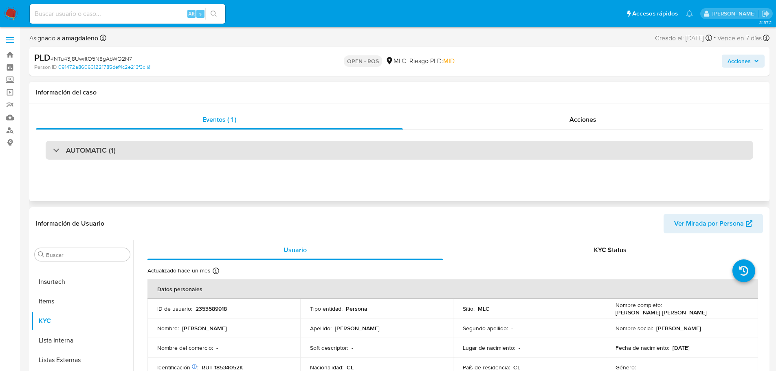
click at [167, 153] on div "AUTOMATIC (1)" at bounding box center [400, 150] width 708 height 19
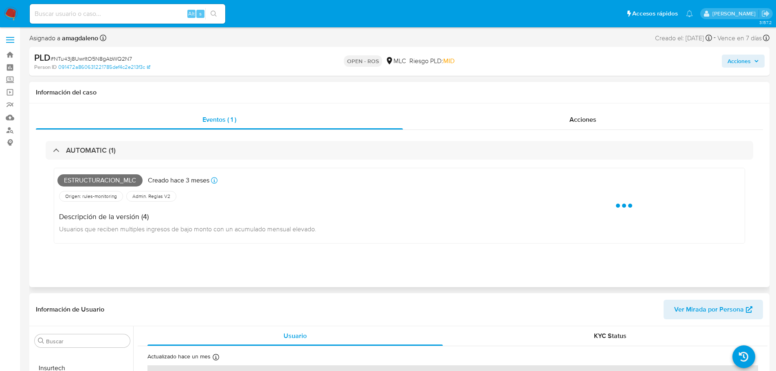
click at [103, 180] on span "Estructuracion_mlc" at bounding box center [99, 180] width 85 height 12
copy span "Estructuracion_mlc"
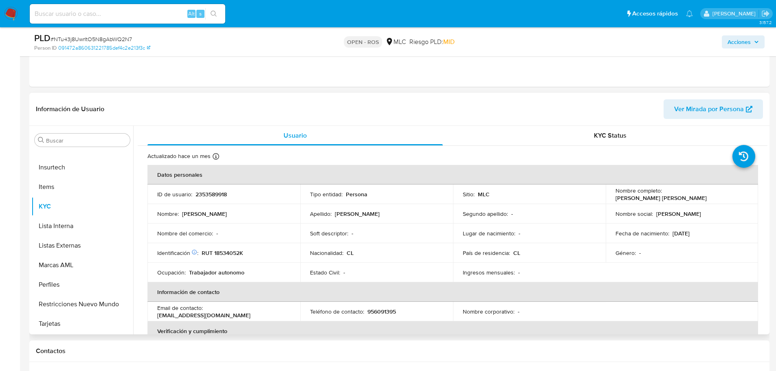
scroll to position [285, 0]
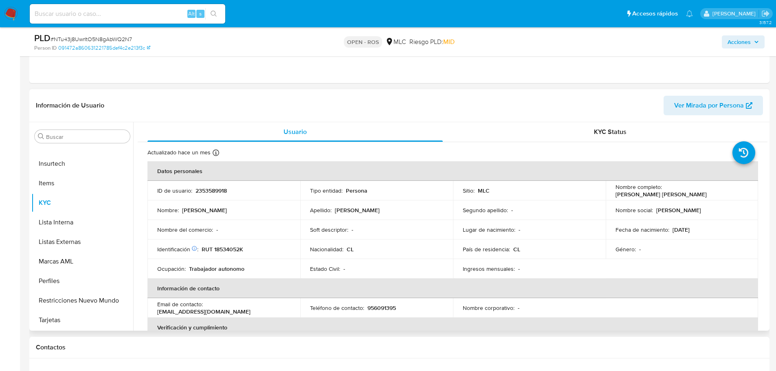
drag, startPoint x: 612, startPoint y: 195, endPoint x: 719, endPoint y: 195, distance: 106.7
click at [719, 195] on td "Nombre completo : [PERSON_NAME] [PERSON_NAME]" at bounding box center [682, 191] width 153 height 20
copy p "[PERSON_NAME] [PERSON_NAME]"
click at [225, 248] on p "RUT 18534052K" at bounding box center [223, 249] width 42 height 7
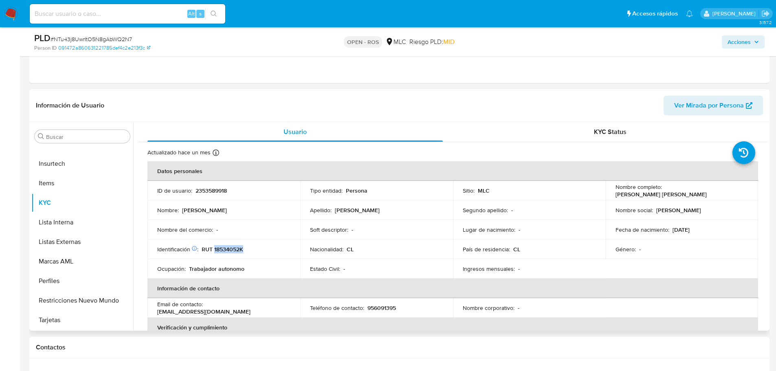
copy p "18534052K"
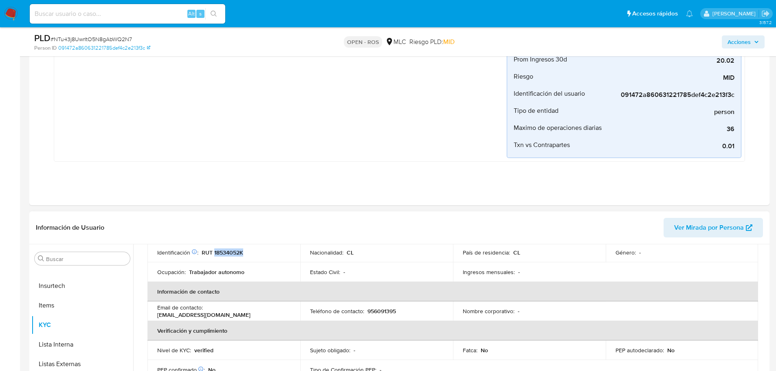
scroll to position [122, 0]
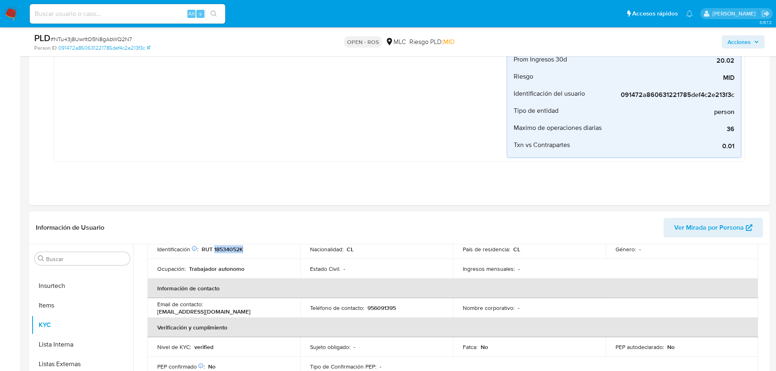
click at [225, 247] on p "RUT 18534052K" at bounding box center [223, 249] width 42 height 7
click at [227, 252] on p "RUT 18534052K" at bounding box center [223, 249] width 42 height 7
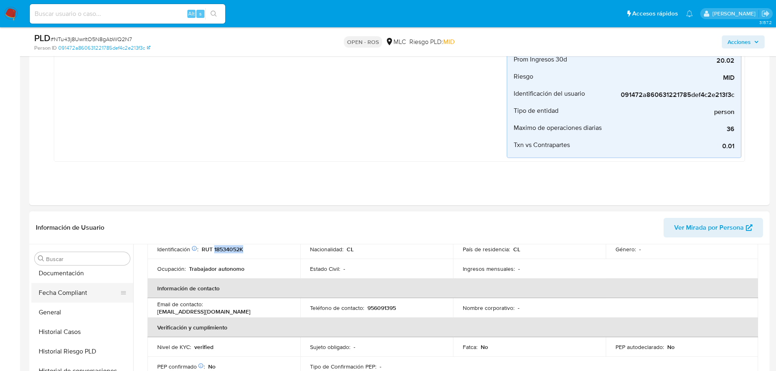
scroll to position [181, 0]
click at [70, 330] on button "General" at bounding box center [78, 332] width 95 height 20
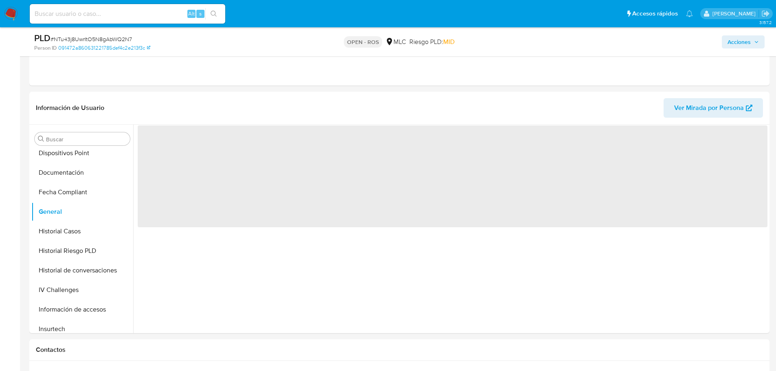
scroll to position [275, 0]
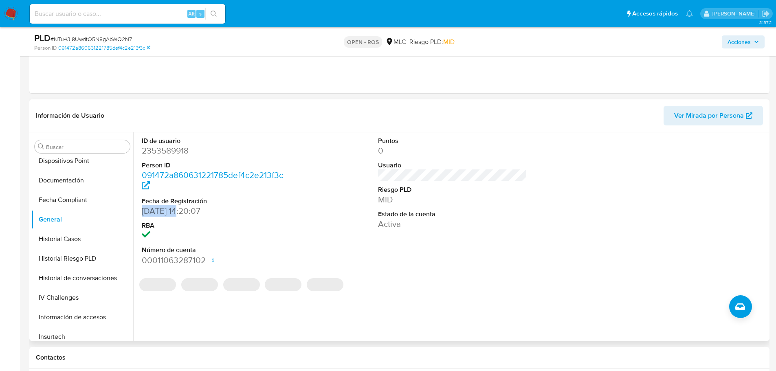
drag, startPoint x: 144, startPoint y: 212, endPoint x: 180, endPoint y: 212, distance: 35.9
click at [180, 212] on dd "[DATE] 14:20:07" at bounding box center [217, 210] width 150 height 11
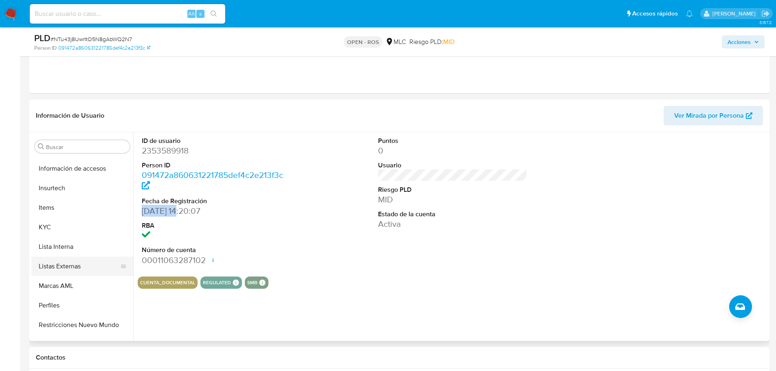
scroll to position [344, 0]
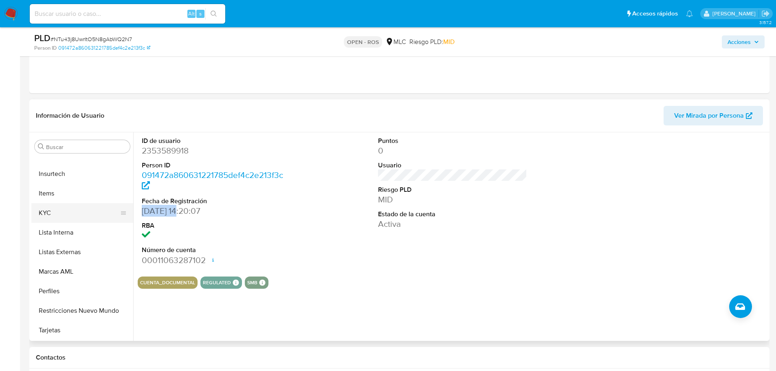
click at [83, 216] on button "KYC" at bounding box center [78, 213] width 95 height 20
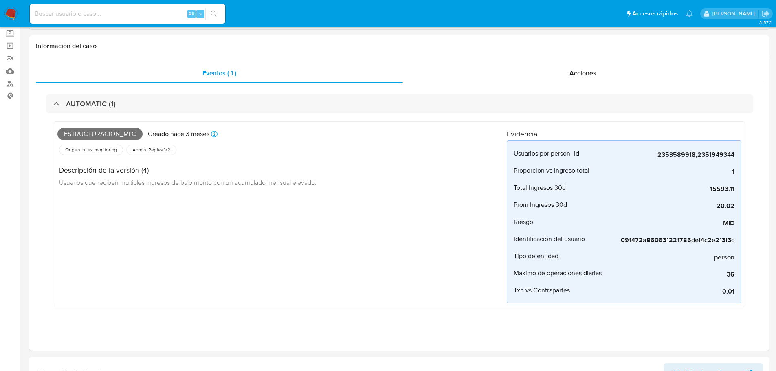
scroll to position [0, 0]
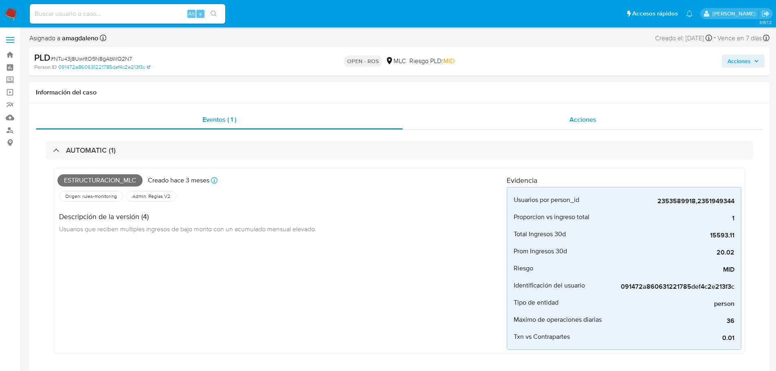
click at [484, 121] on div "Acciones" at bounding box center [583, 120] width 360 height 20
